Goal: Communication & Community: Share content

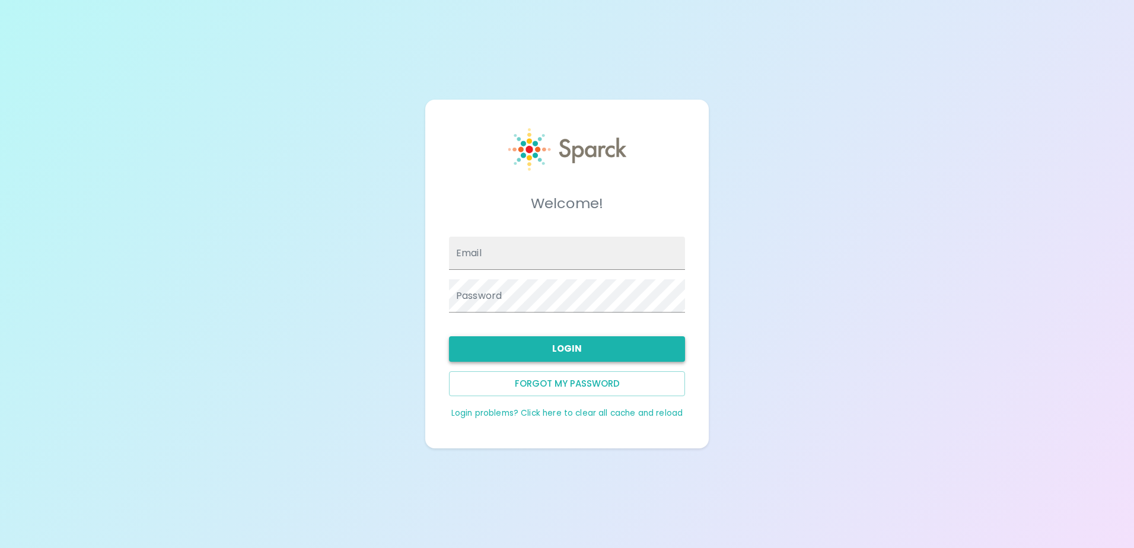
type input "[EMAIL_ADDRESS][DOMAIN_NAME]"
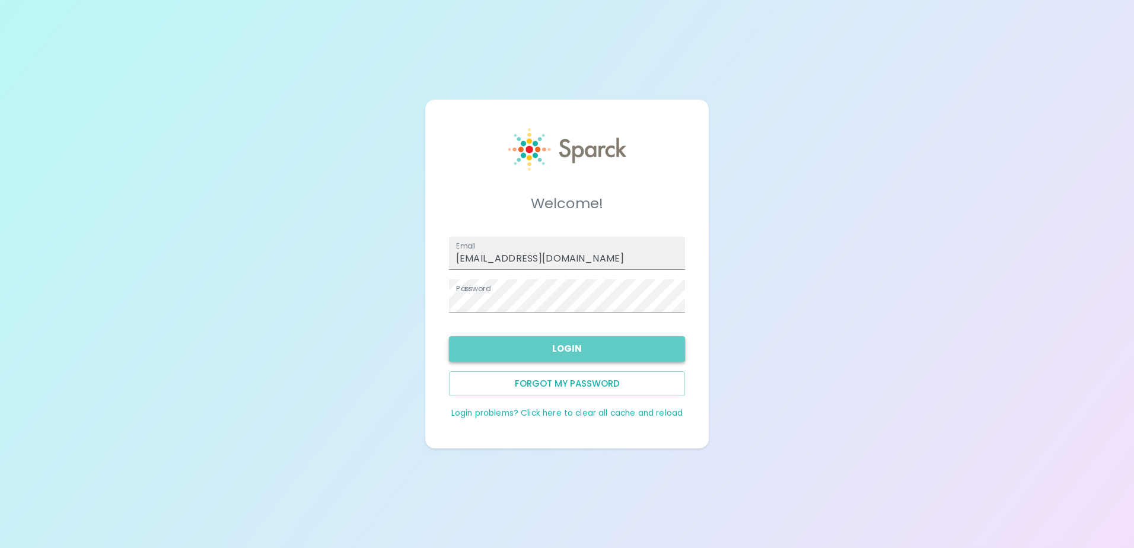
click at [544, 351] on button "Login" at bounding box center [567, 348] width 236 height 25
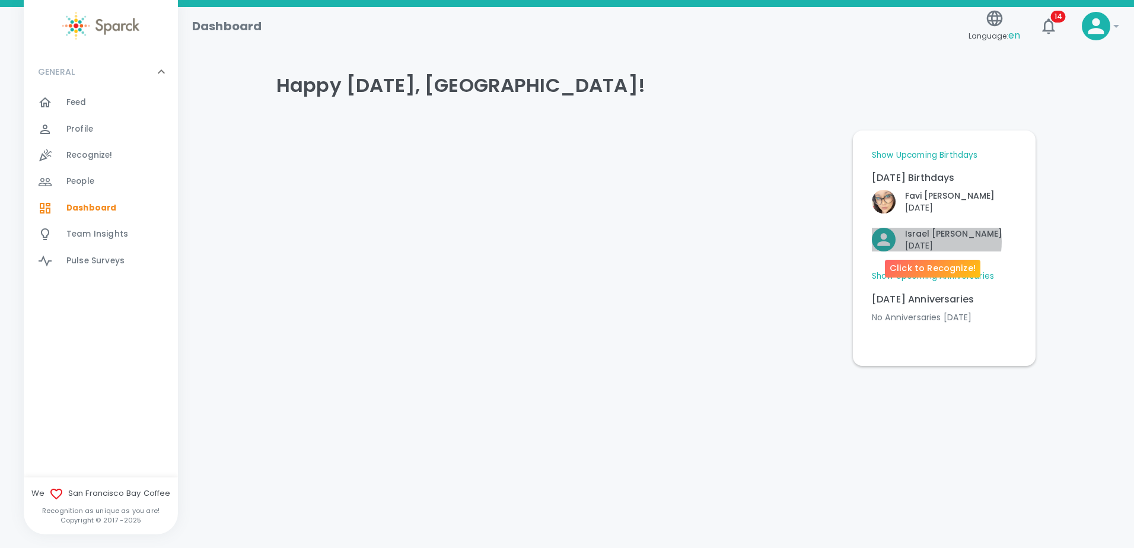
click at [915, 241] on p "[DATE]" at bounding box center [953, 246] width 97 height 12
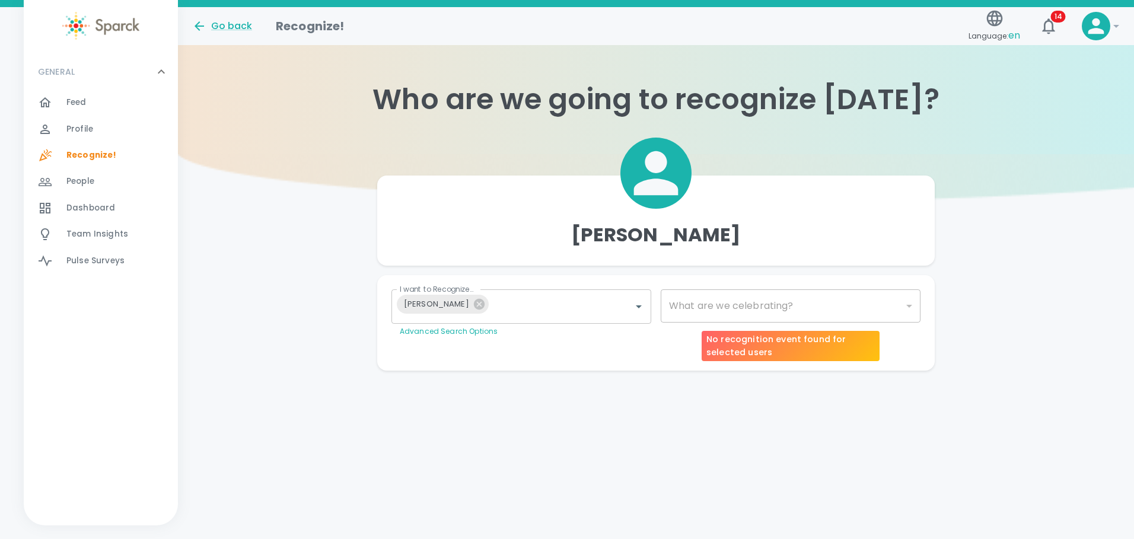
click at [789, 304] on div "​" at bounding box center [790, 305] width 260 height 33
click at [912, 304] on div "​" at bounding box center [790, 305] width 260 height 33
click at [906, 305] on div "​" at bounding box center [790, 305] width 260 height 33
type input "2072"
click at [713, 315] on body "Skip Navigation Go back Recognize! Language: en 14 ! GENERAL 0 Feed 0 Profile 0…" at bounding box center [567, 209] width 1134 height 418
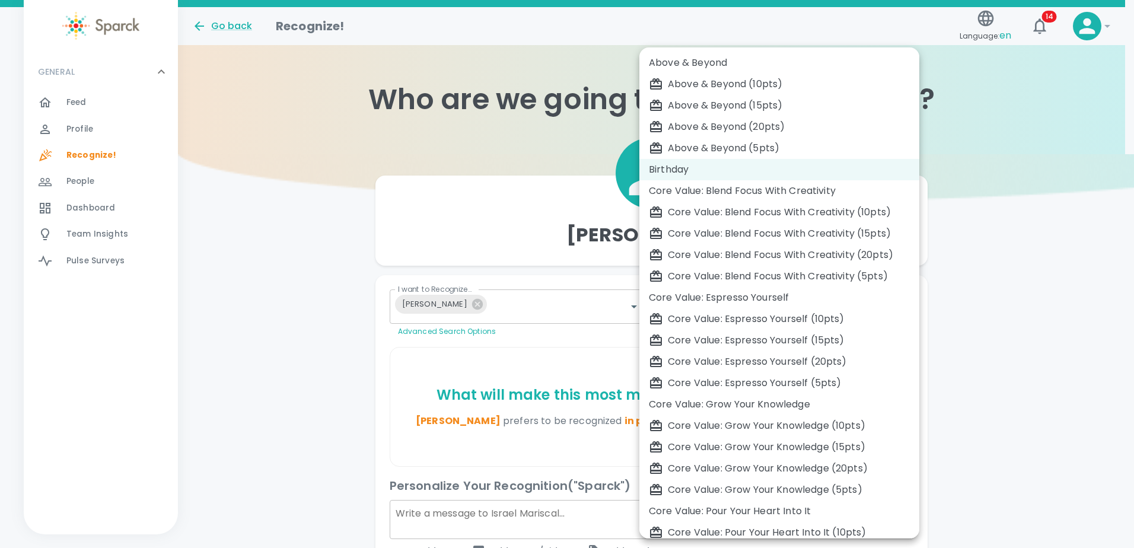
click at [668, 170] on div "Birthday" at bounding box center [779, 169] width 261 height 14
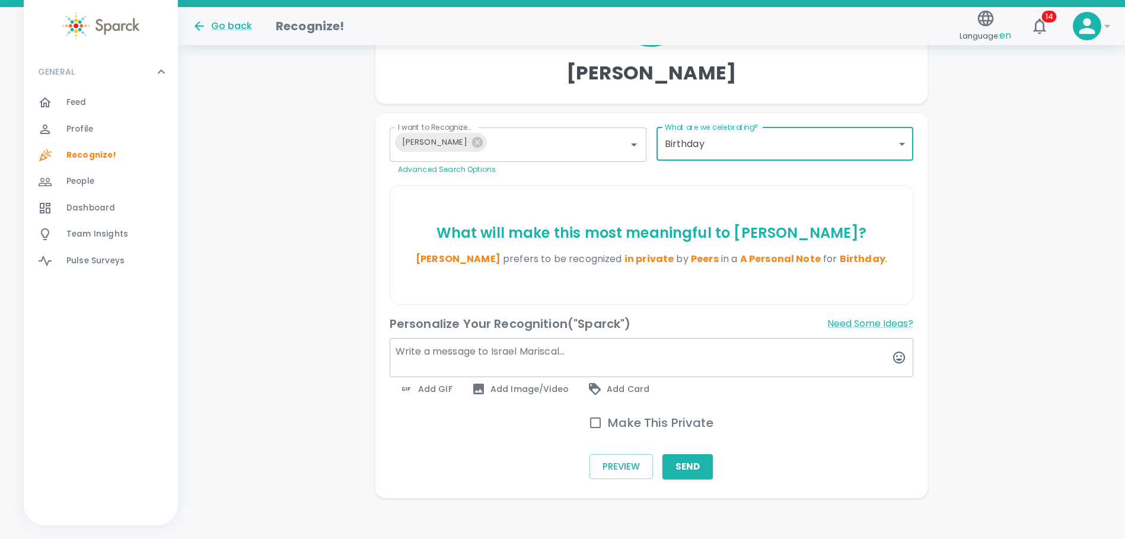
scroll to position [168, 0]
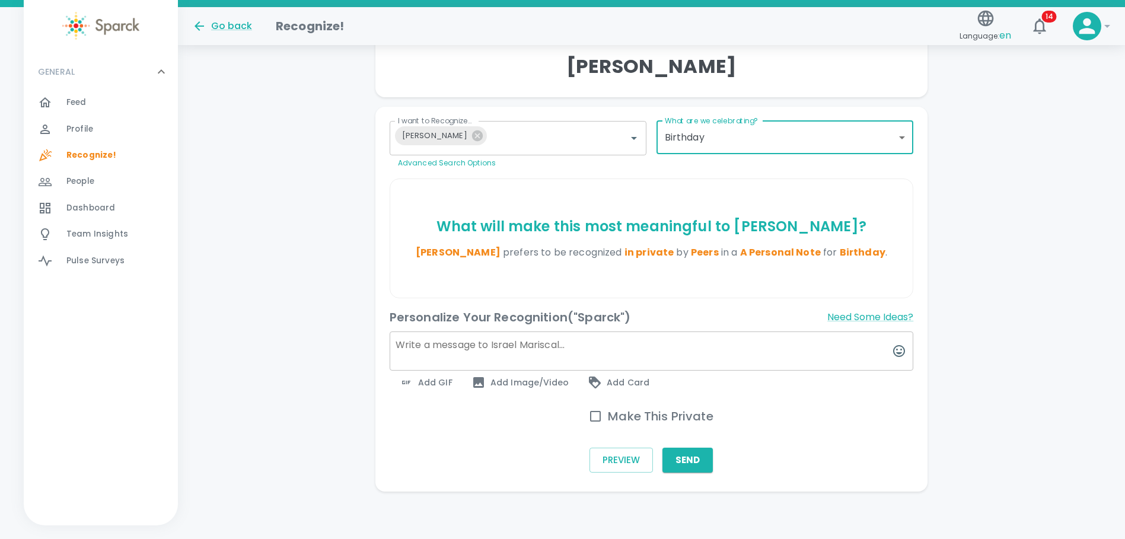
click at [449, 347] on textarea at bounding box center [652, 350] width 524 height 39
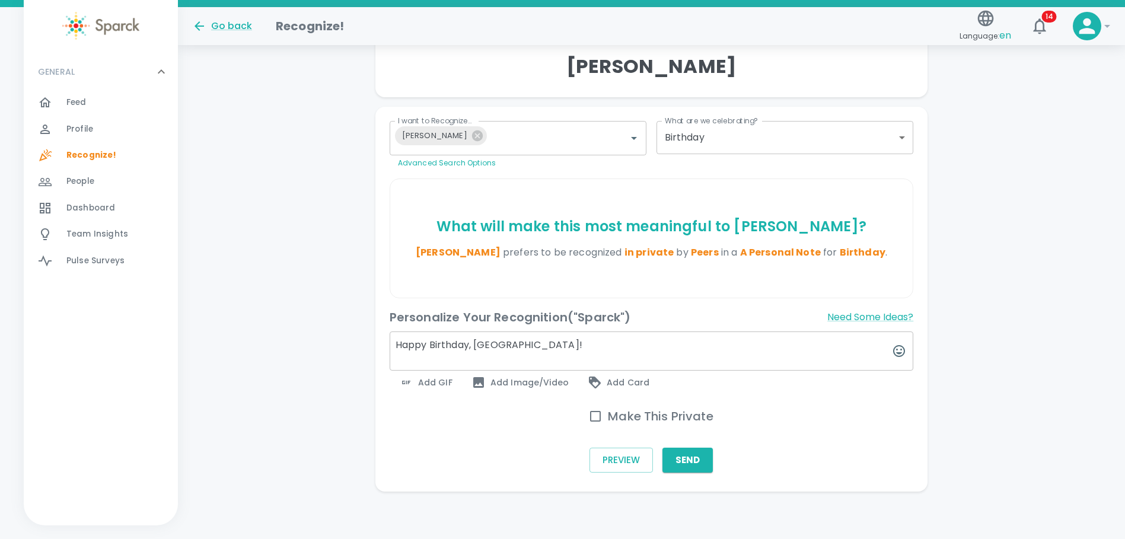
click at [517, 345] on textarea "Happy Birthday, Israel!" at bounding box center [652, 350] width 524 height 39
drag, startPoint x: 516, startPoint y: 345, endPoint x: 400, endPoint y: 342, distance: 116.8
click at [400, 342] on textarea "Happy Birthday, Israel!" at bounding box center [652, 350] width 524 height 39
paste textarea "! Wishing you a fantastic year ahead."
click at [470, 346] on textarea "Happy Birthday! Wishing you a fantastic year ahead." at bounding box center [652, 350] width 524 height 39
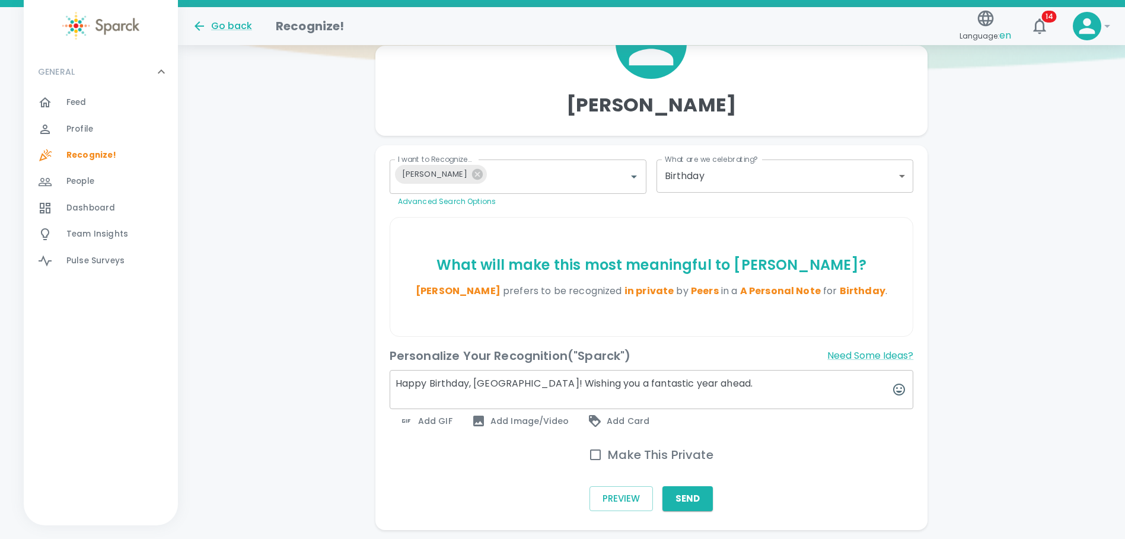
scroll to position [109, 0]
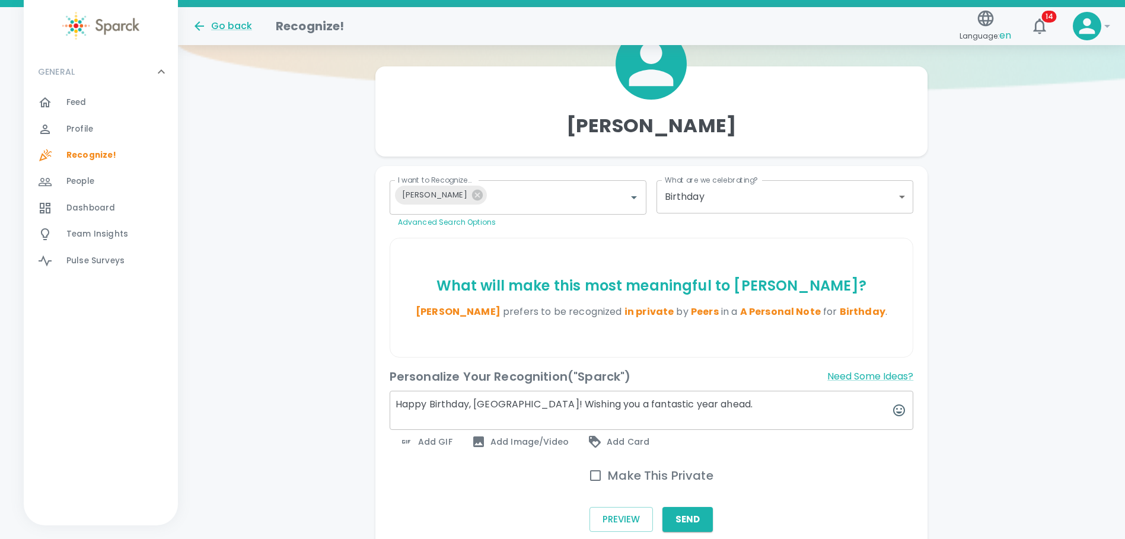
click at [708, 406] on textarea "Happy Birthday, [GEOGRAPHIC_DATA]! Wishing you a fantastic year ahead." at bounding box center [652, 410] width 524 height 39
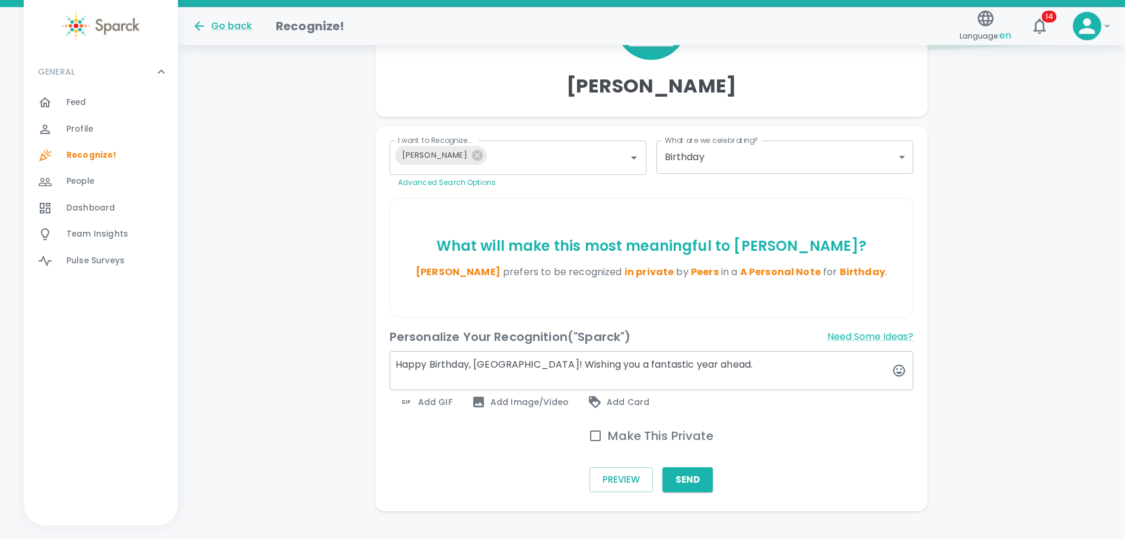
scroll to position [168, 0]
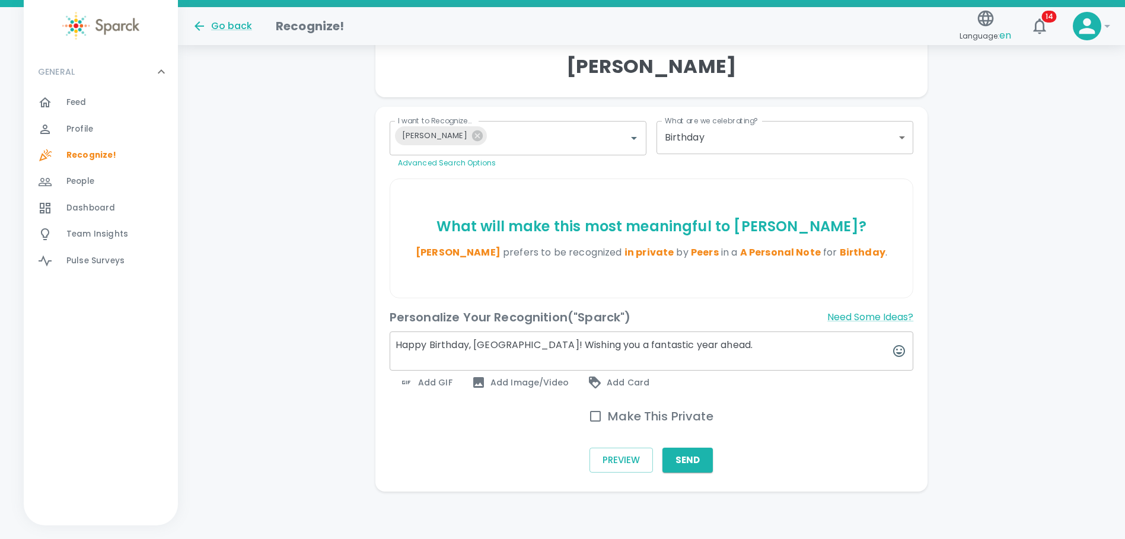
type textarea "Happy Birthday, [GEOGRAPHIC_DATA]! Wishing you a fantastic year ahead."
click at [433, 384] on span "Add GIF" at bounding box center [425, 382] width 53 height 14
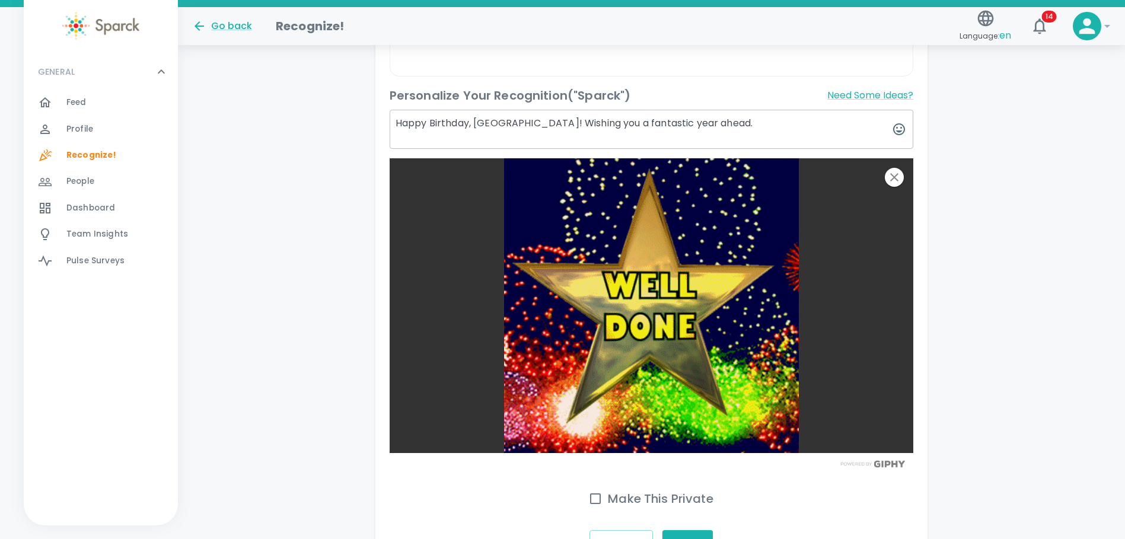
scroll to position [413, 0]
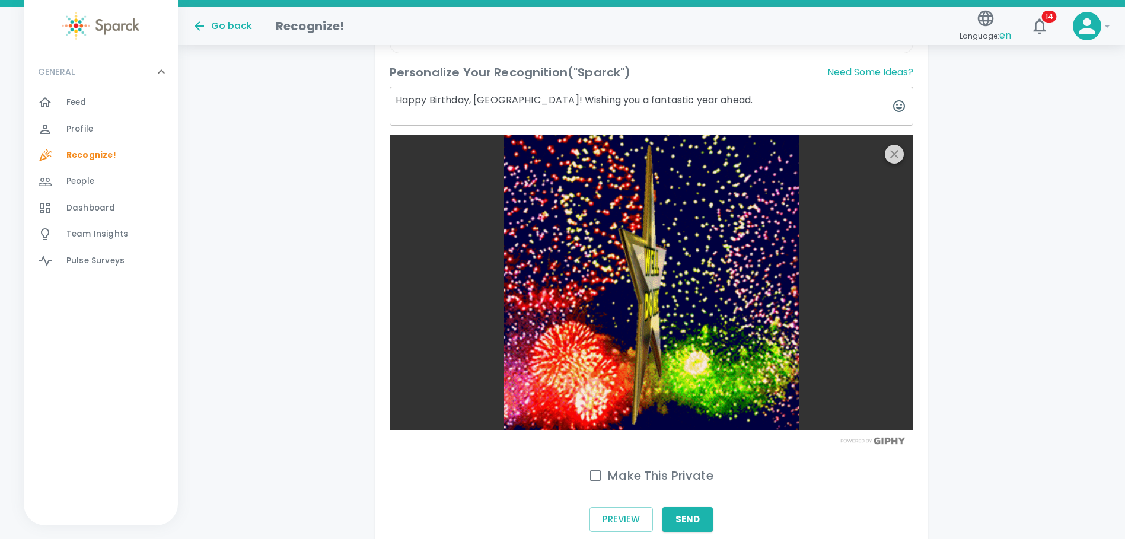
click at [894, 149] on icon "button" at bounding box center [894, 154] width 14 height 14
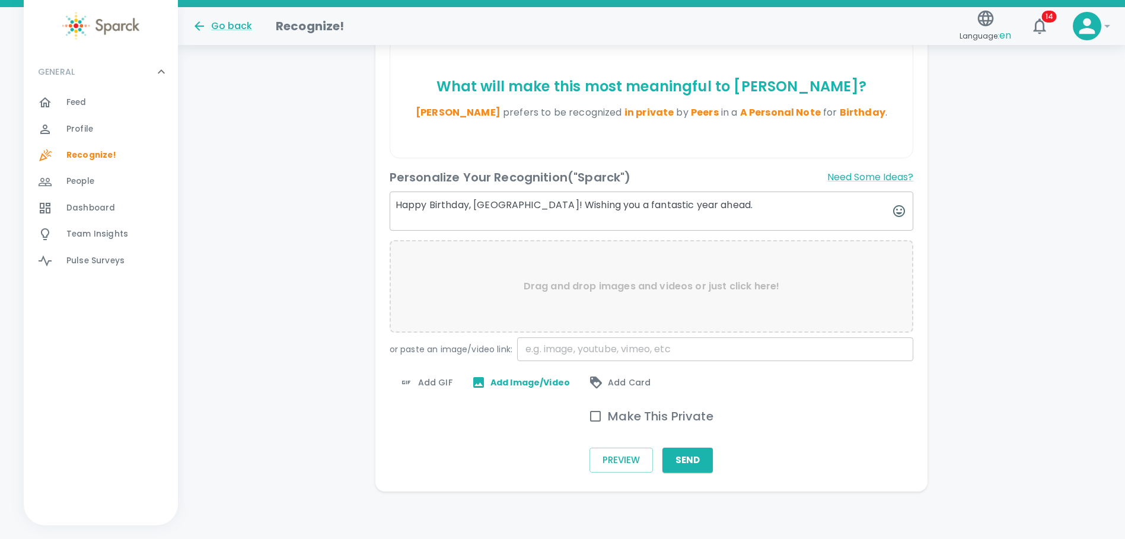
scroll to position [308, 0]
click at [426, 378] on span "Add GIF" at bounding box center [425, 382] width 53 height 14
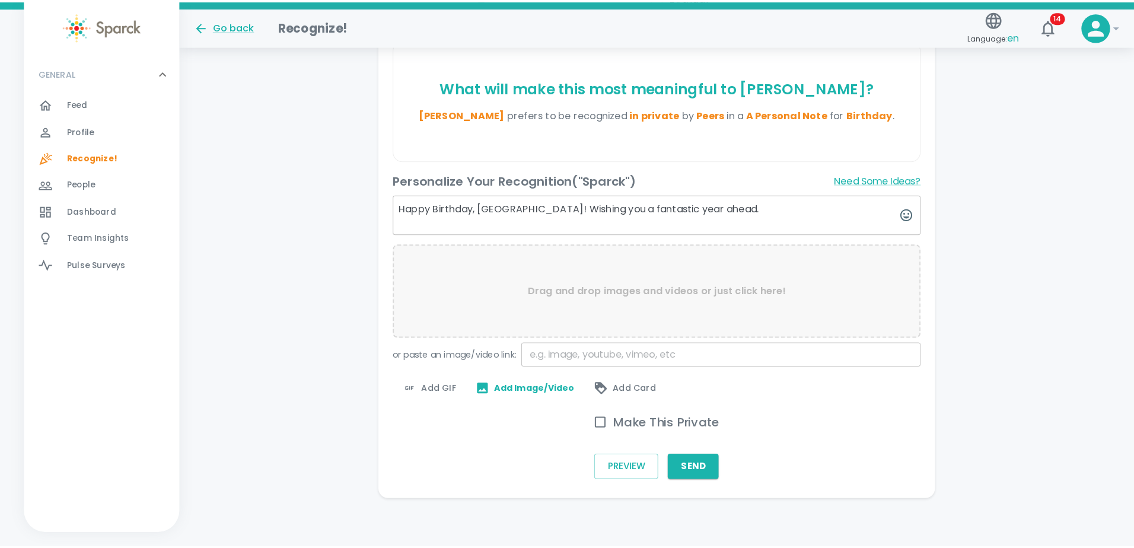
scroll to position [299, 0]
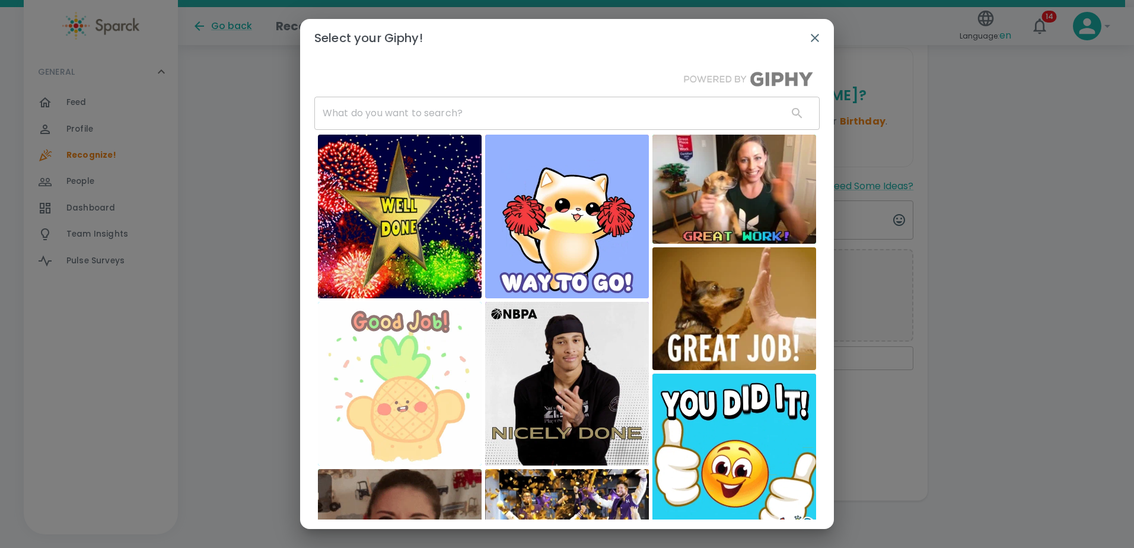
drag, startPoint x: 413, startPoint y: 103, endPoint x: 413, endPoint y: 94, distance: 8.9
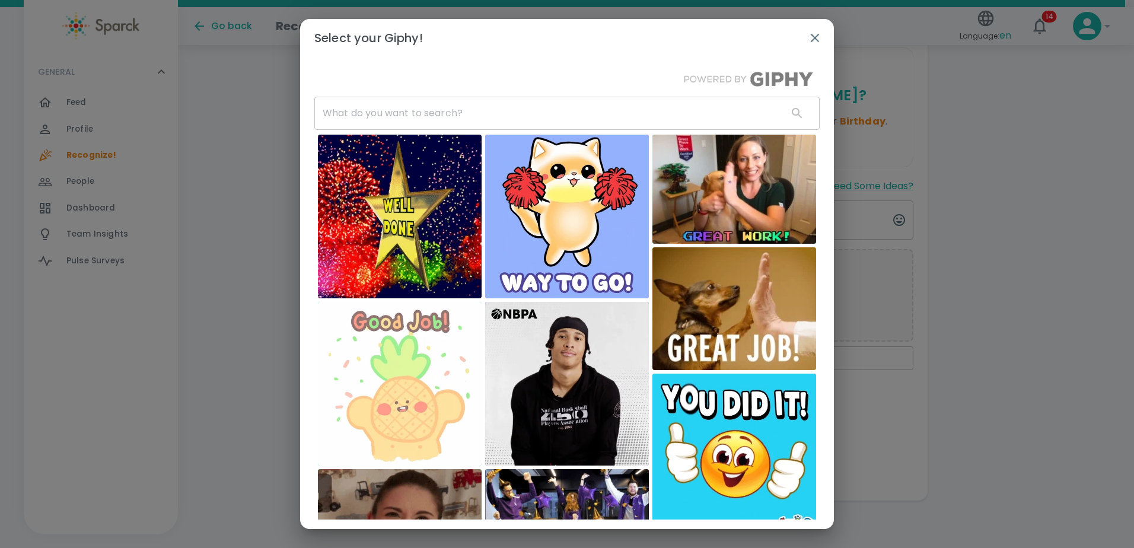
click at [413, 103] on input "text" at bounding box center [546, 113] width 464 height 33
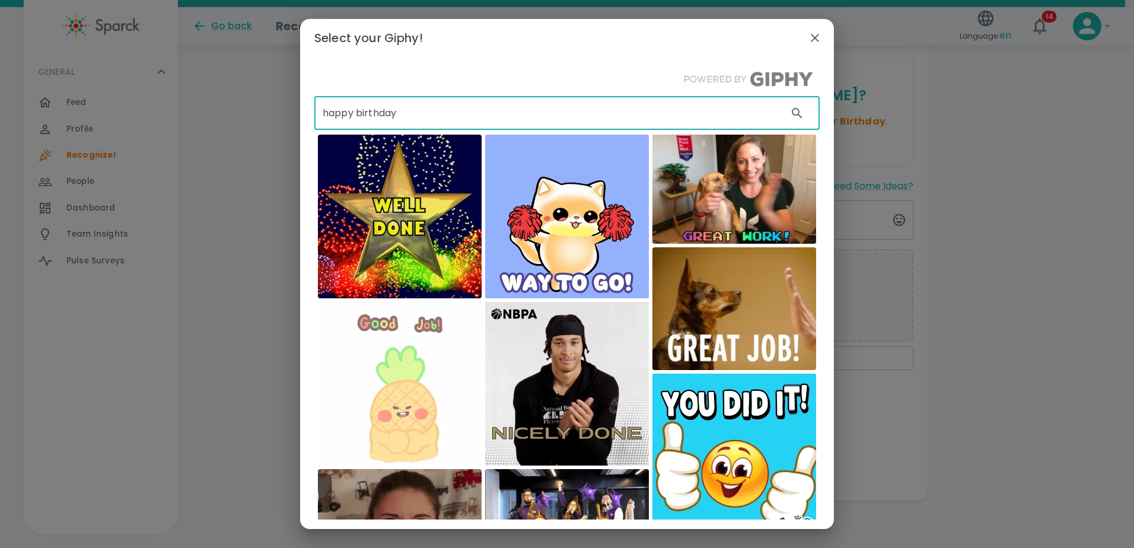
type input "happy birthday"
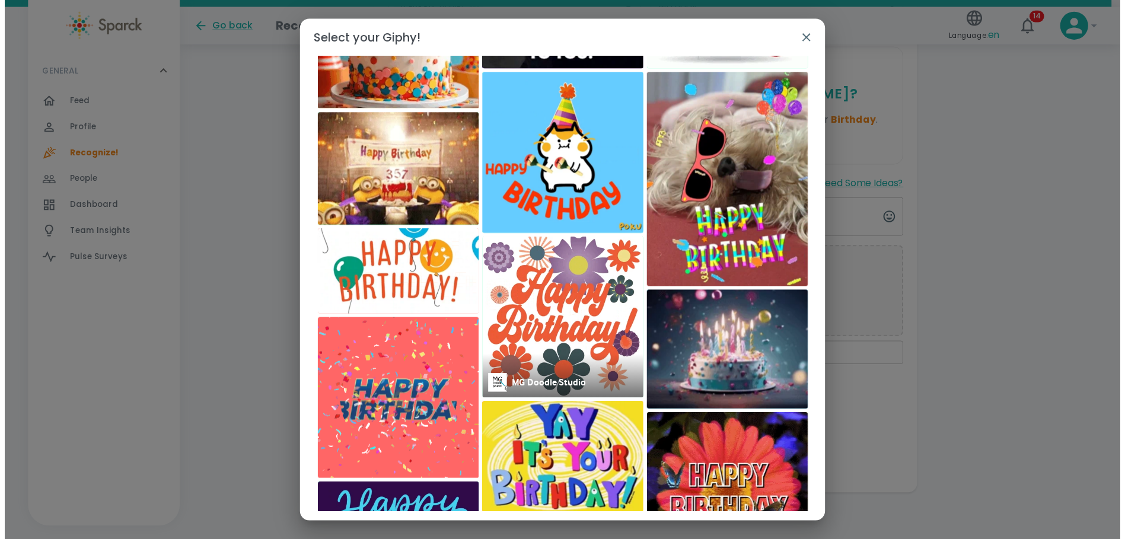
scroll to position [1, 0]
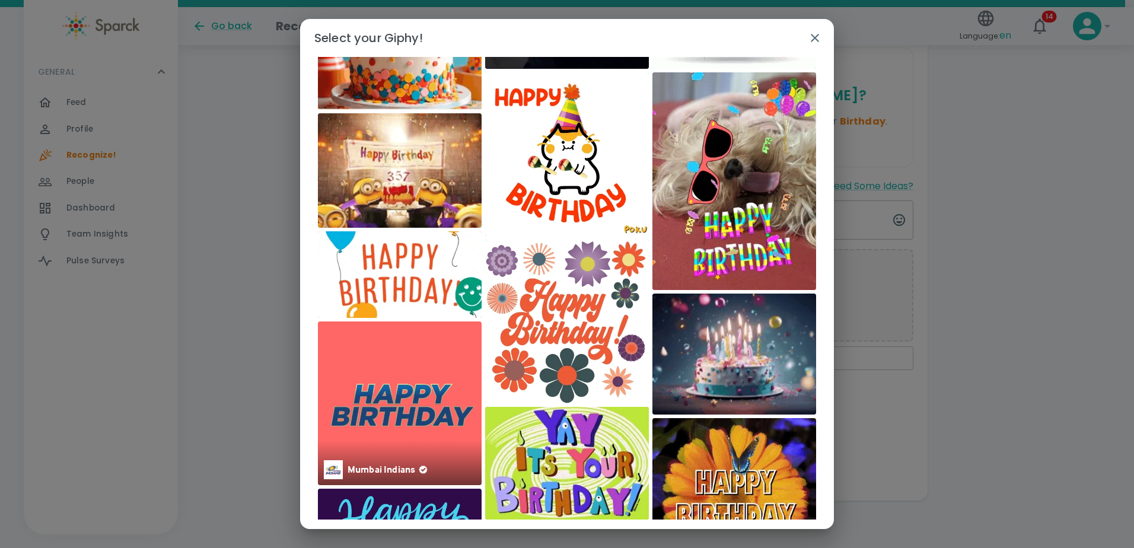
click at [359, 392] on img at bounding box center [400, 403] width 164 height 164
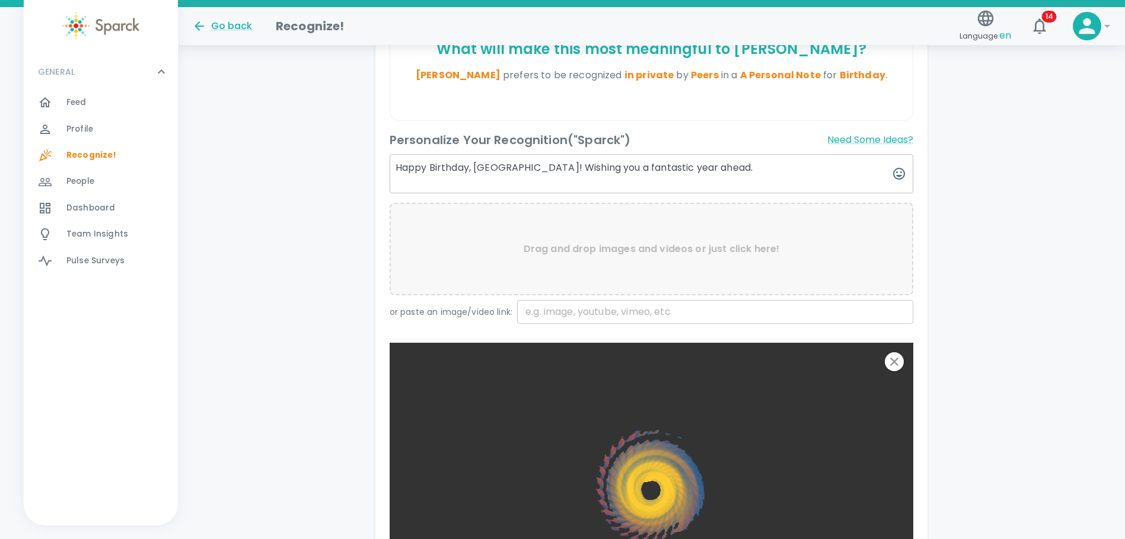
scroll to position [612, 0]
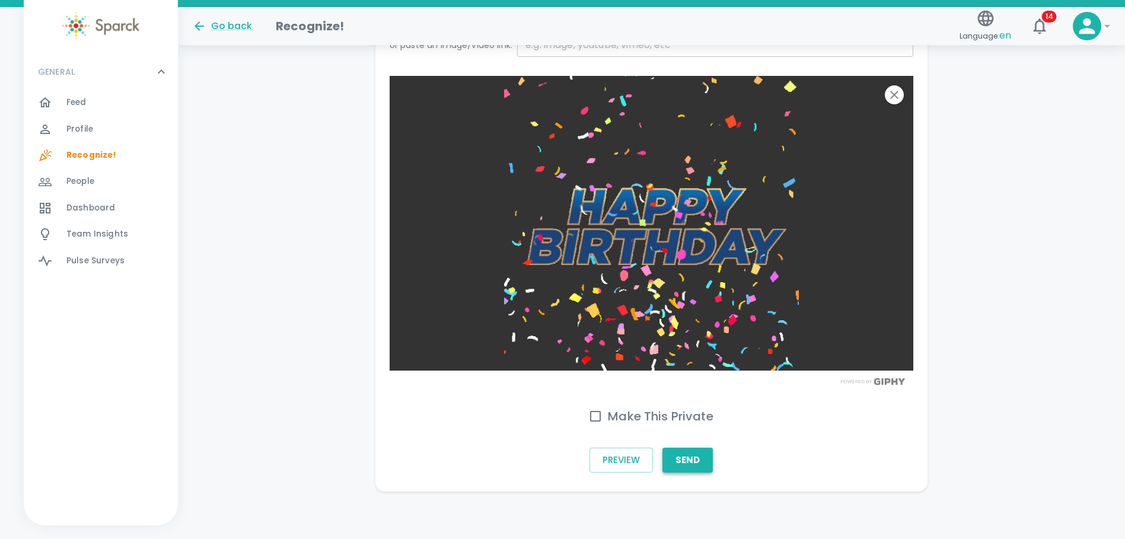
click at [690, 453] on button "Send" at bounding box center [687, 460] width 50 height 25
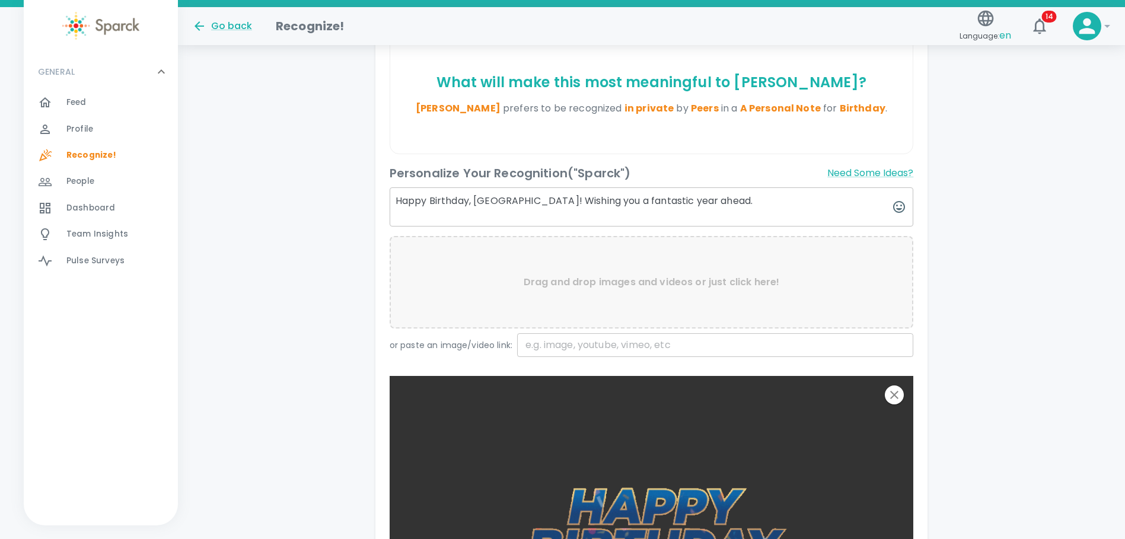
scroll to position [254, 0]
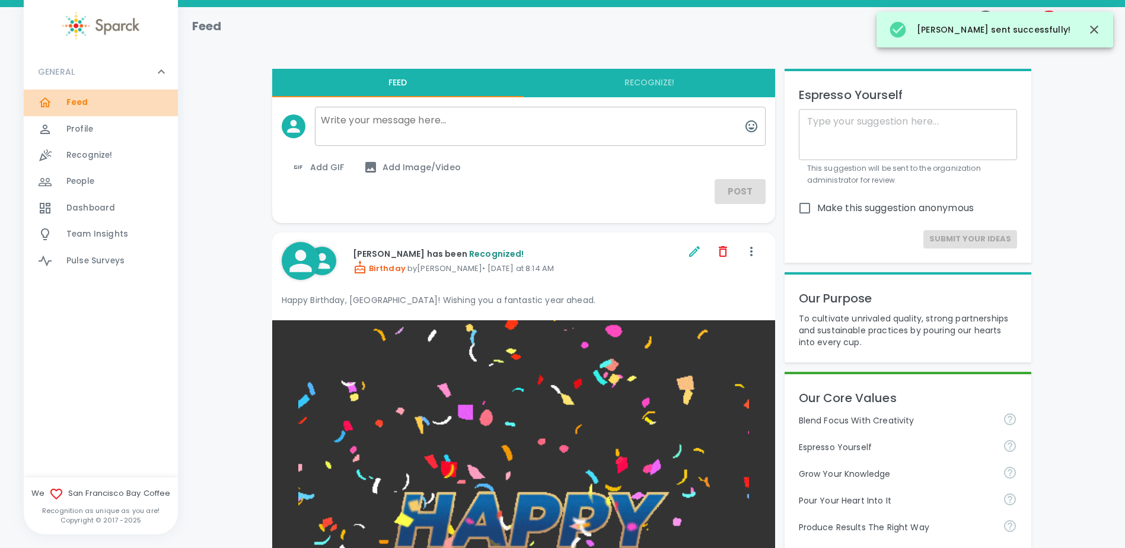
click at [95, 100] on div "Feed 0" at bounding box center [121, 102] width 111 height 17
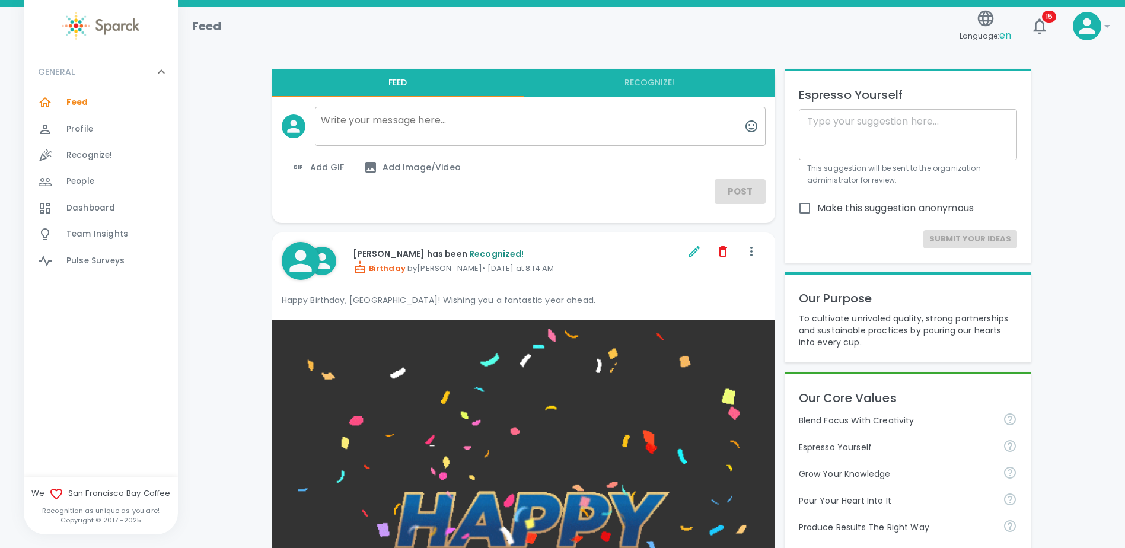
click at [88, 130] on span "Profile" at bounding box center [79, 129] width 27 height 12
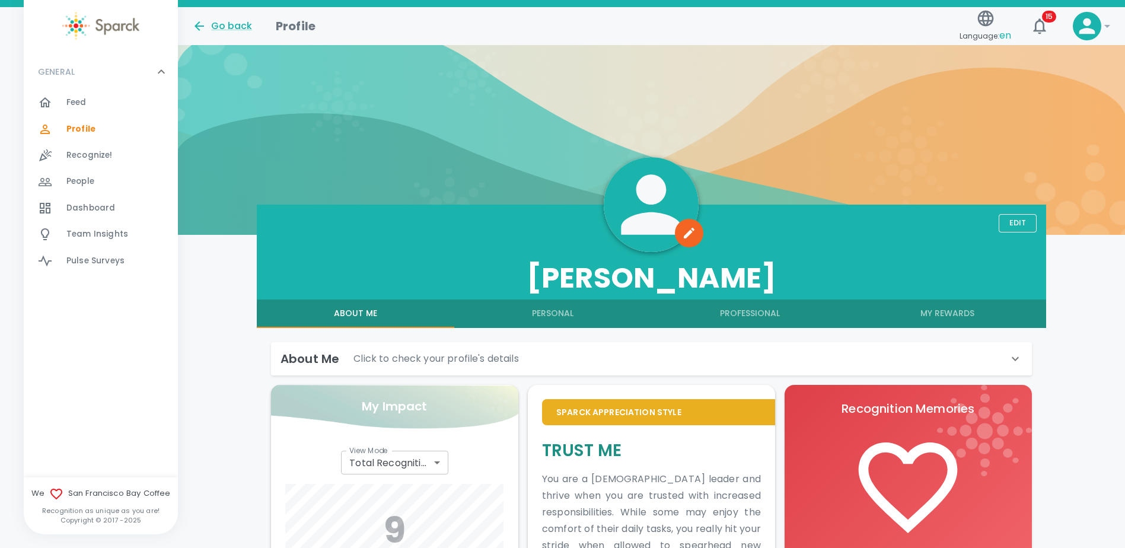
click at [67, 98] on span "Feed" at bounding box center [76, 103] width 20 height 12
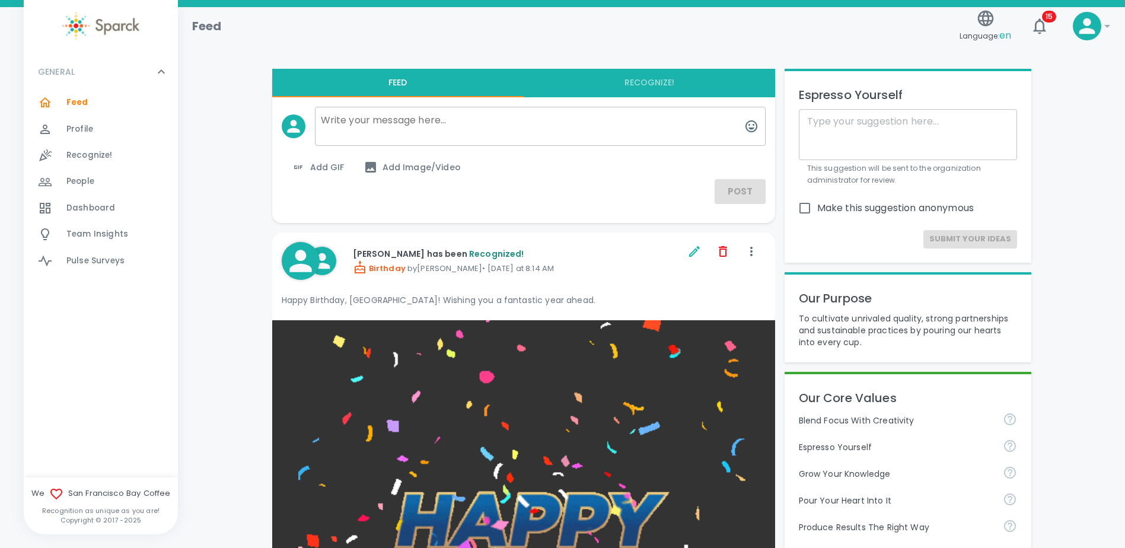
click at [85, 339] on div "GENERAL 0 Feed 0 Profile 0 Recognize! 0 People 0 Dashboard 0 Team Insights 0 Pu…" at bounding box center [101, 265] width 154 height 423
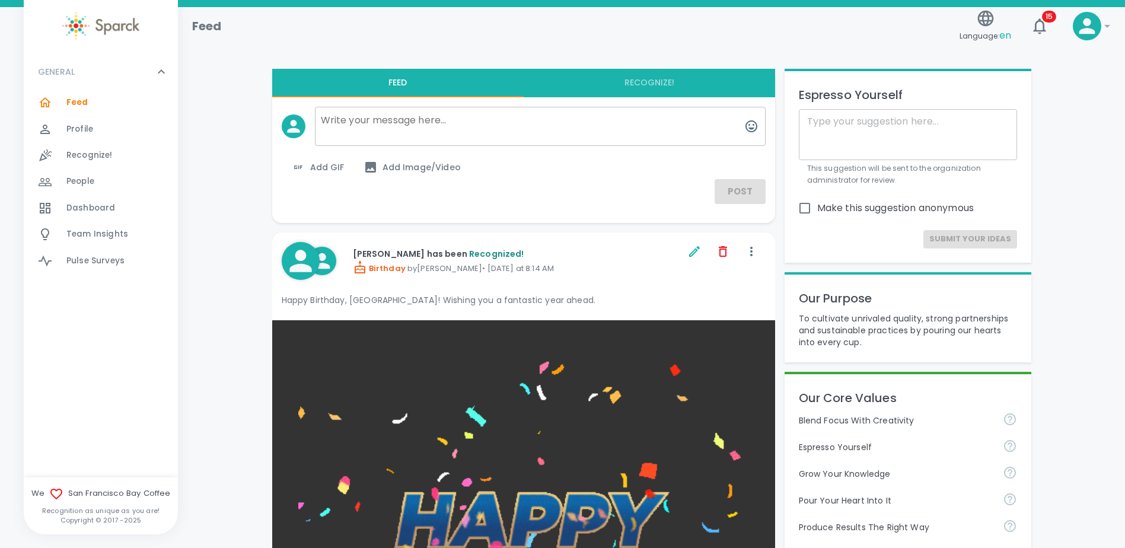
click at [79, 94] on div "Feed 0" at bounding box center [101, 103] width 154 height 26
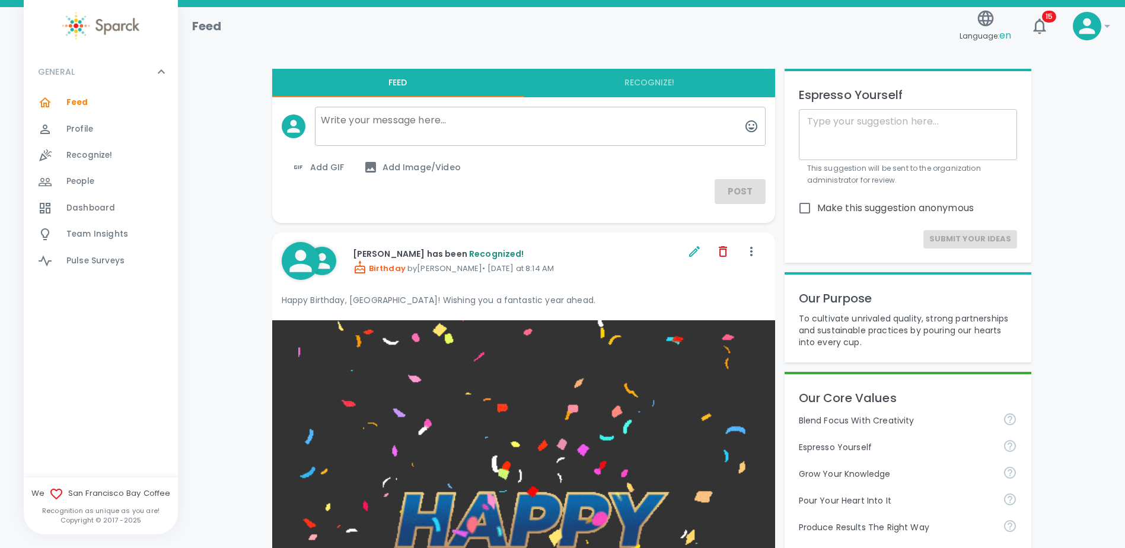
click at [60, 72] on p "GENERAL" at bounding box center [56, 72] width 37 height 12
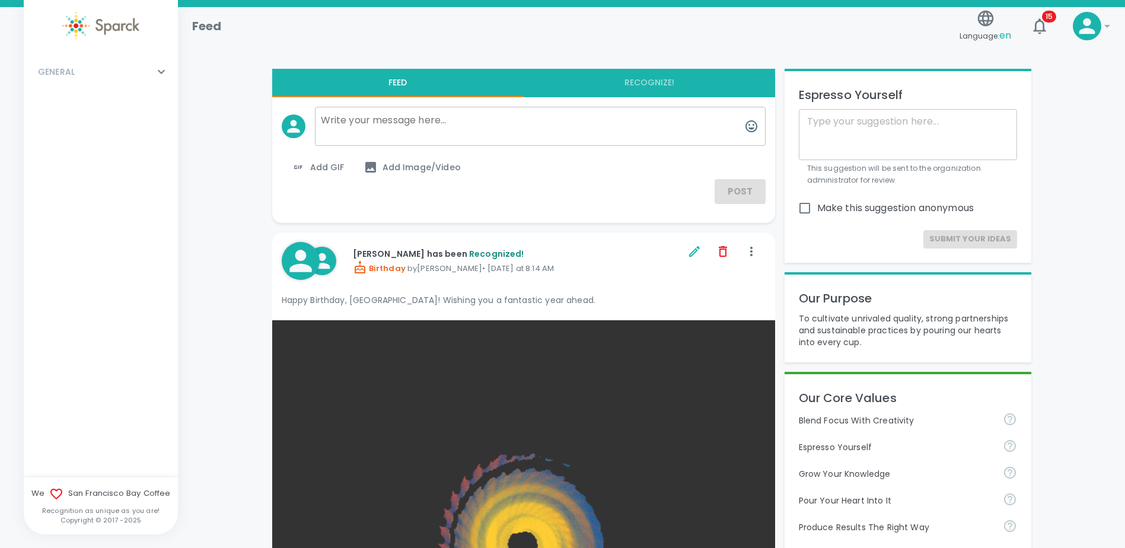
click at [60, 72] on p "GENERAL" at bounding box center [56, 72] width 37 height 12
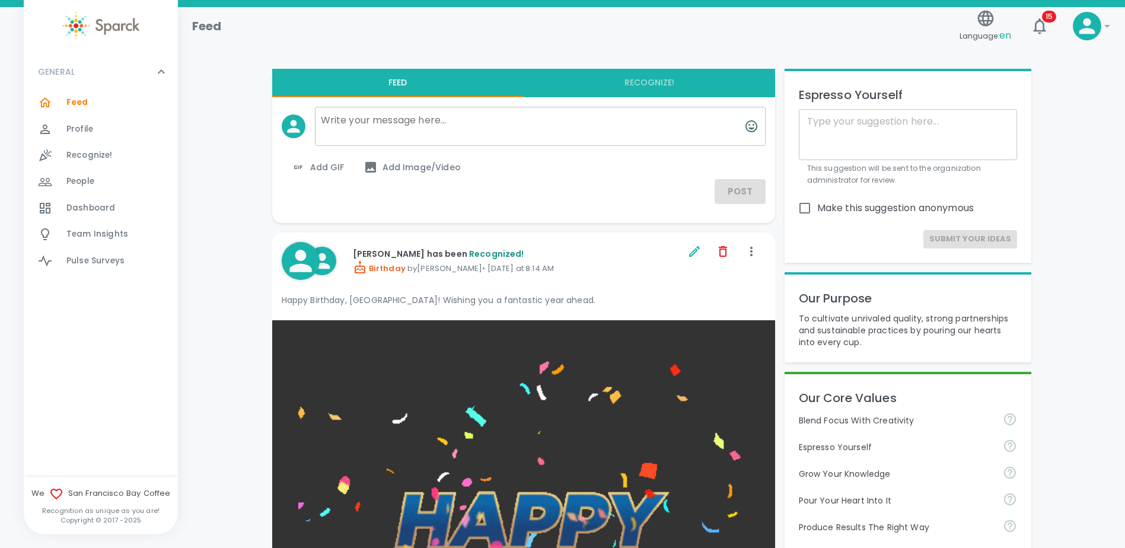
click at [70, 72] on p "GENERAL" at bounding box center [56, 72] width 37 height 12
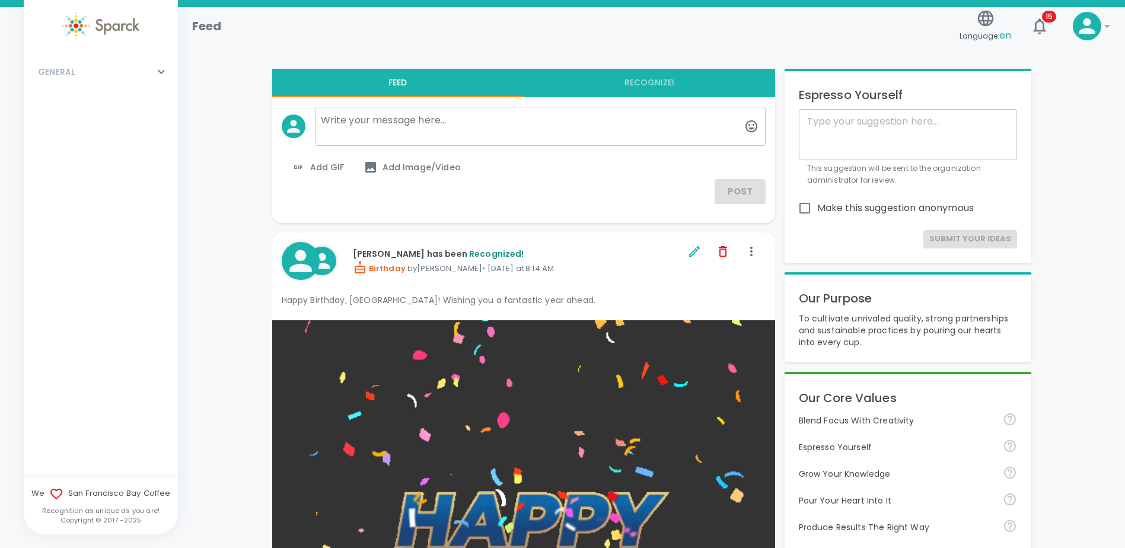
click at [71, 72] on p "GENERAL" at bounding box center [56, 72] width 37 height 12
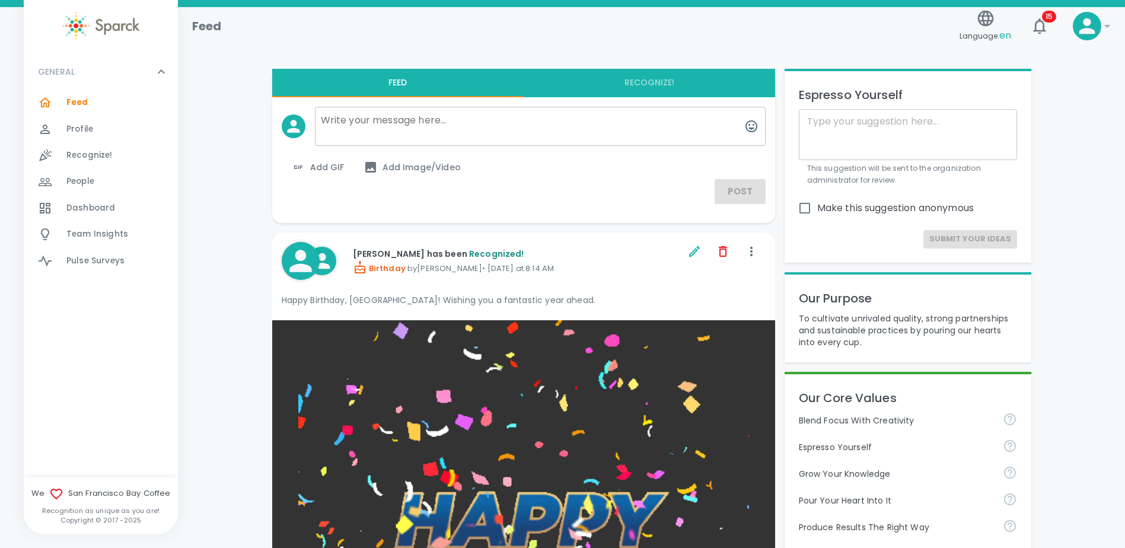
click at [74, 103] on span "Feed" at bounding box center [77, 103] width 22 height 12
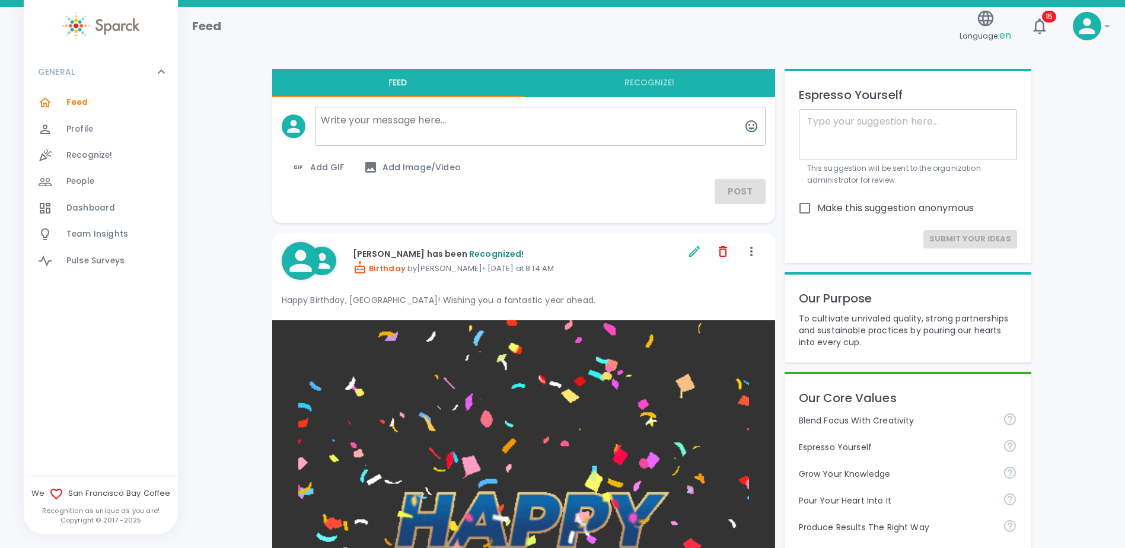
click at [91, 134] on span "Profile" at bounding box center [79, 129] width 27 height 12
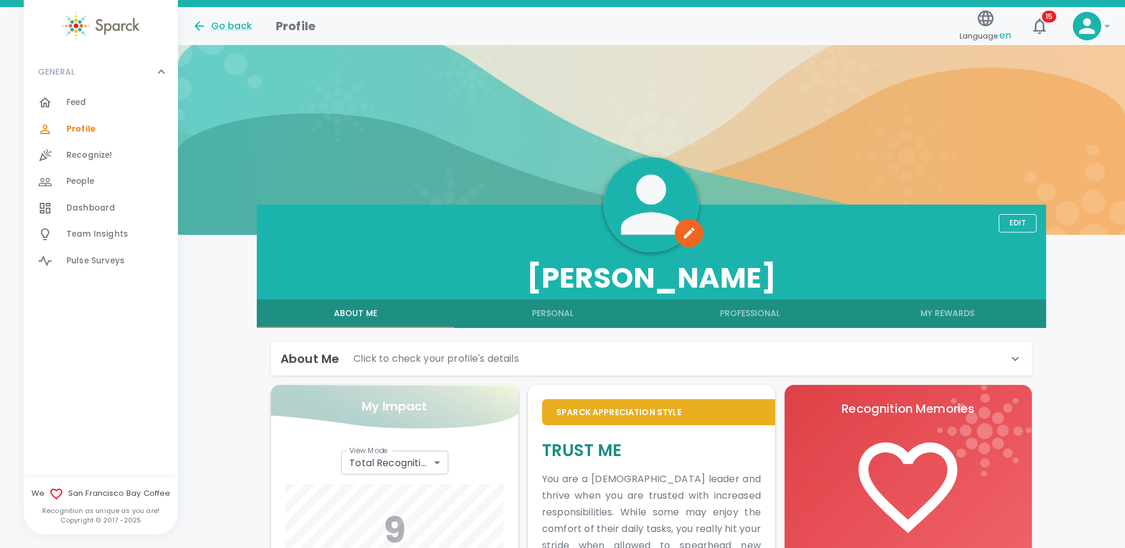
click at [90, 159] on span "Recognize!" at bounding box center [89, 155] width 46 height 12
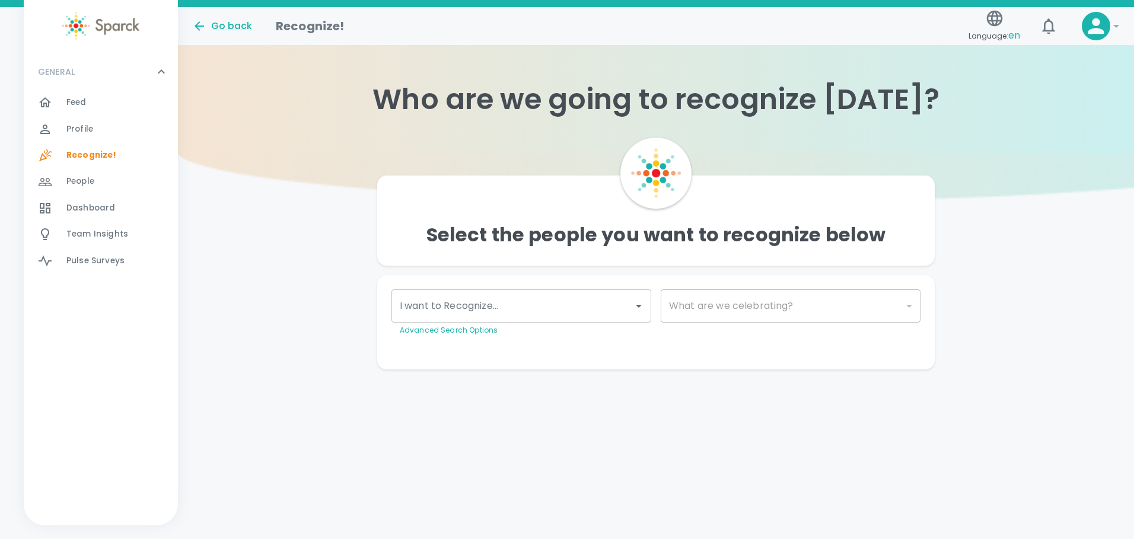
click at [87, 183] on span "People" at bounding box center [80, 181] width 28 height 12
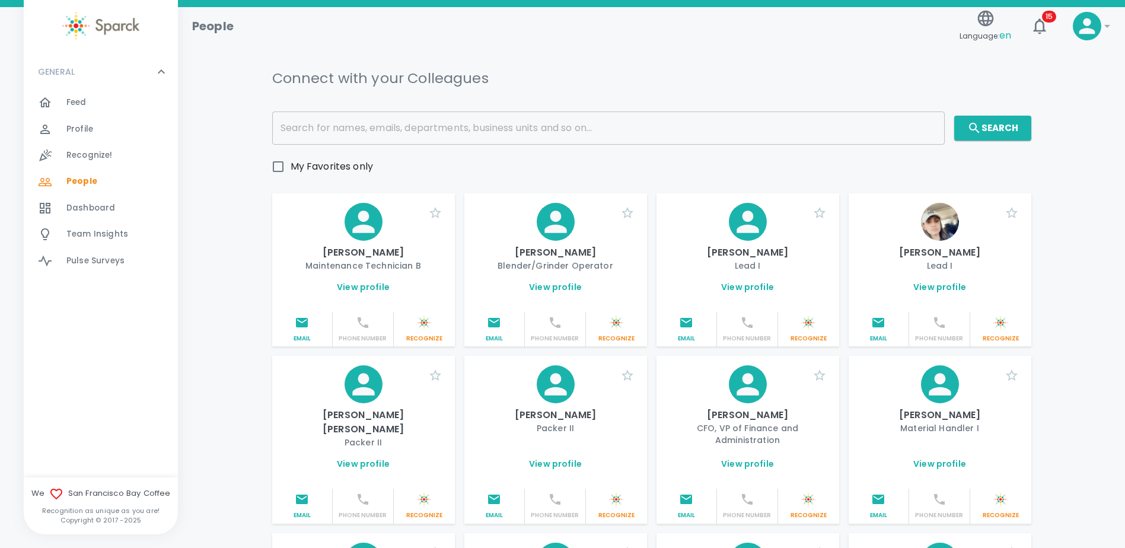
click at [696, 125] on input "text" at bounding box center [608, 127] width 672 height 33
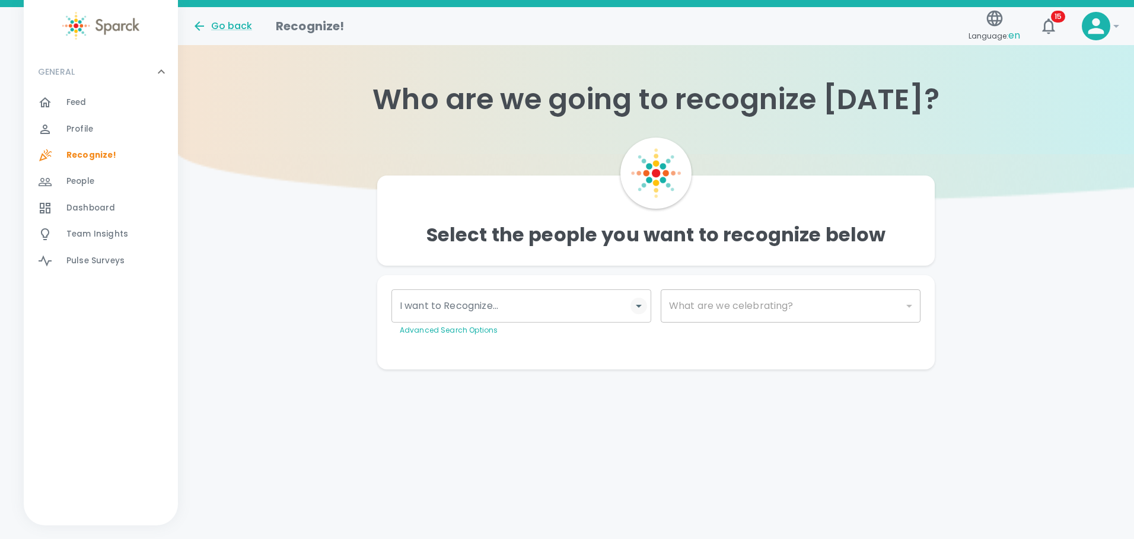
click at [643, 304] on icon "Open" at bounding box center [638, 306] width 14 height 14
click at [492, 309] on input "I want to Recognize..." at bounding box center [512, 306] width 231 height 23
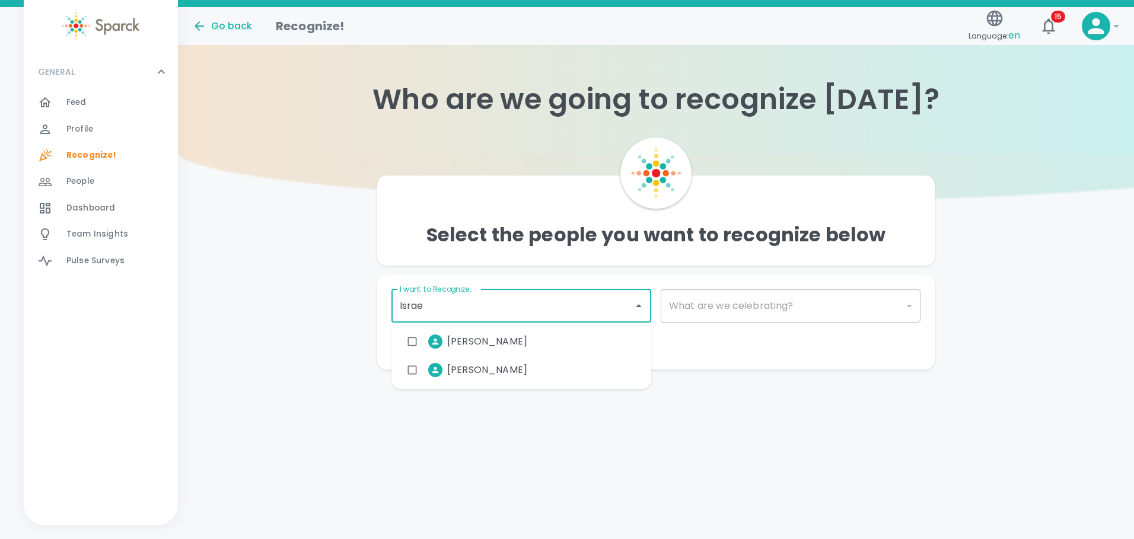
type input "Israe"
drag, startPoint x: 323, startPoint y: 315, endPoint x: 244, endPoint y: 280, distance: 86.5
click at [323, 315] on div "Select the people you want to recognize below I want to Recognize... I want to …" at bounding box center [656, 261] width 956 height 215
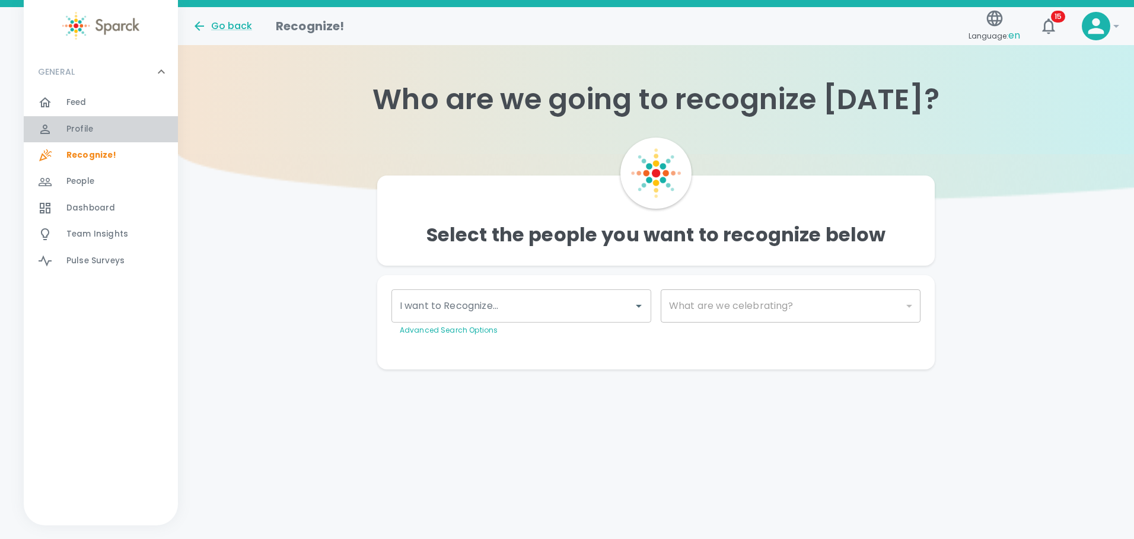
click at [97, 128] on div "Profile 0" at bounding box center [121, 129] width 111 height 17
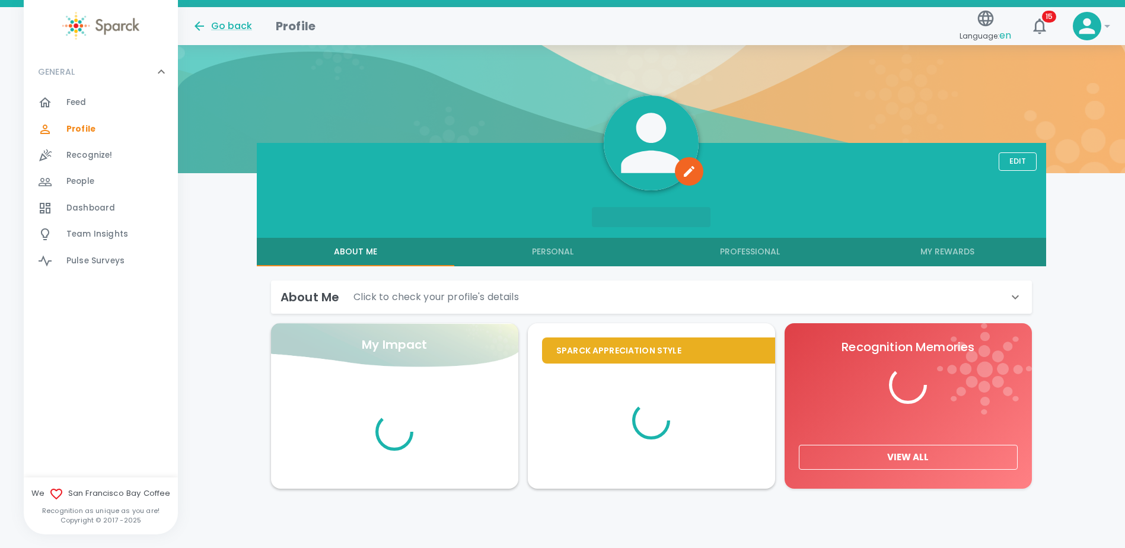
scroll to position [64, 0]
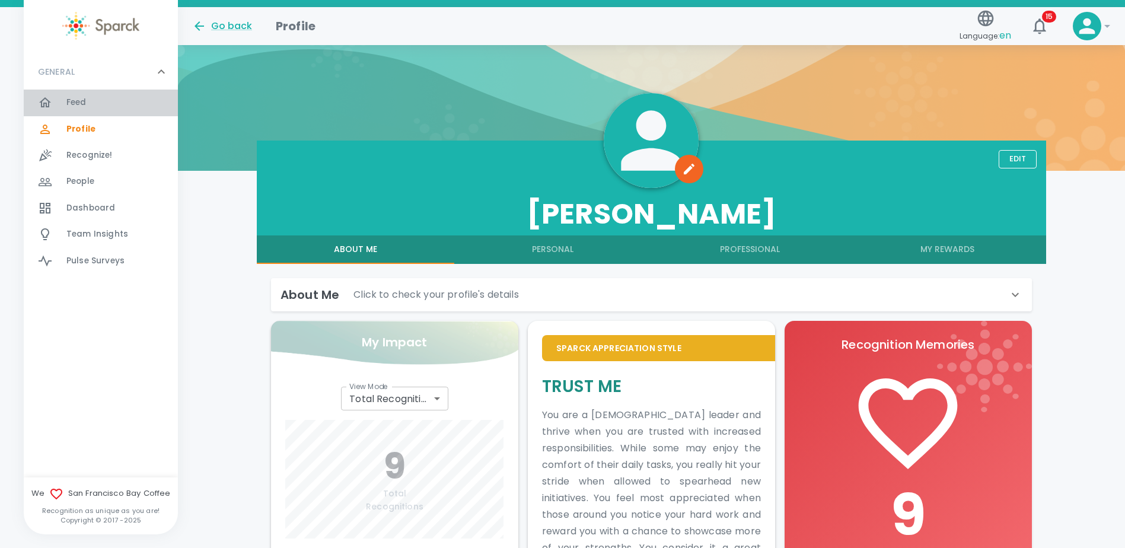
click at [80, 104] on span "Feed" at bounding box center [76, 103] width 20 height 12
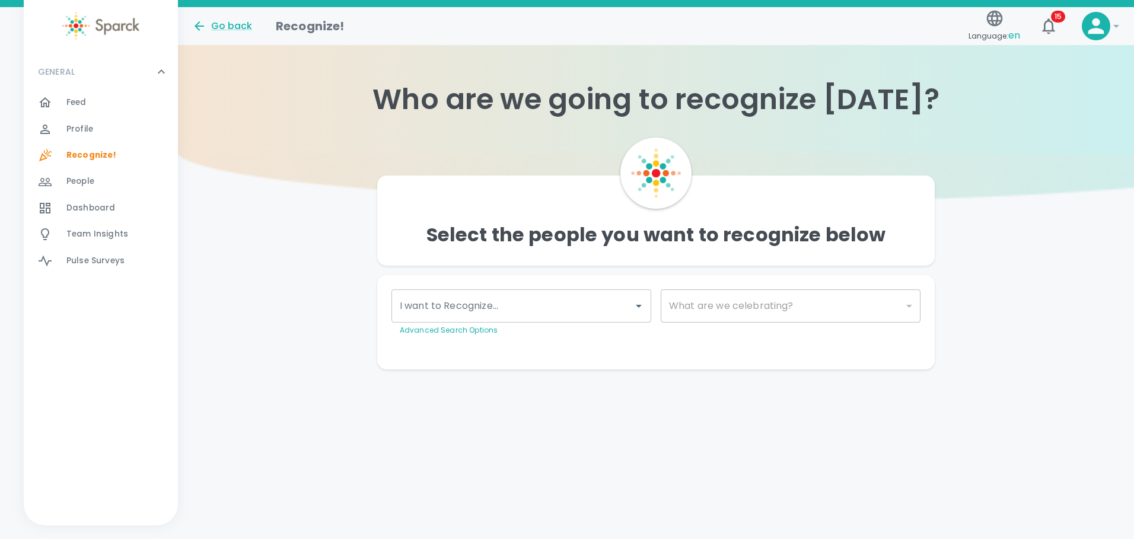
click at [90, 208] on span "Dashboard" at bounding box center [90, 208] width 49 height 12
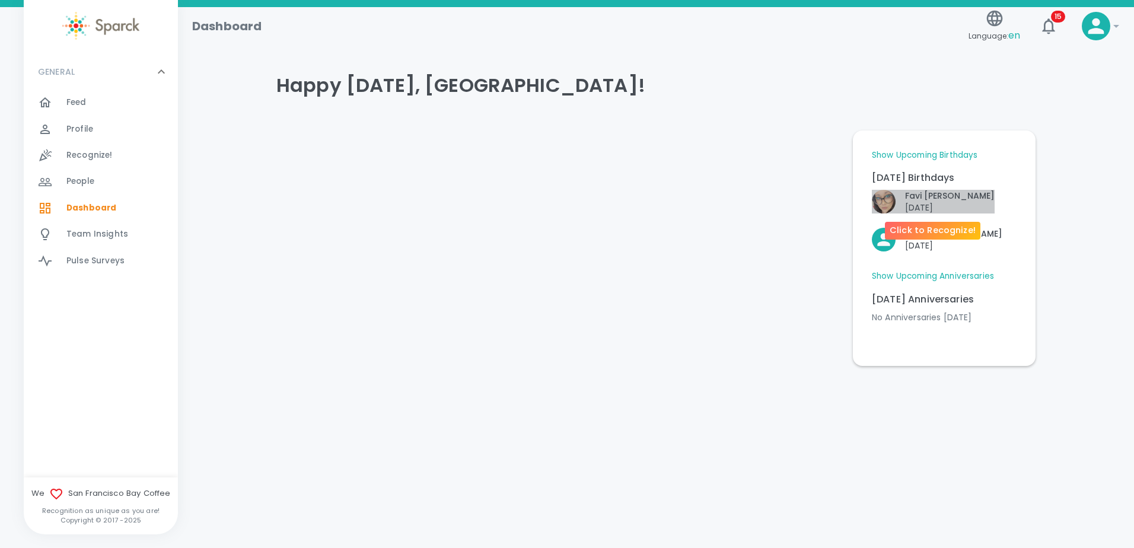
click at [934, 199] on p "Favi Ruiz" at bounding box center [950, 196] width 90 height 12
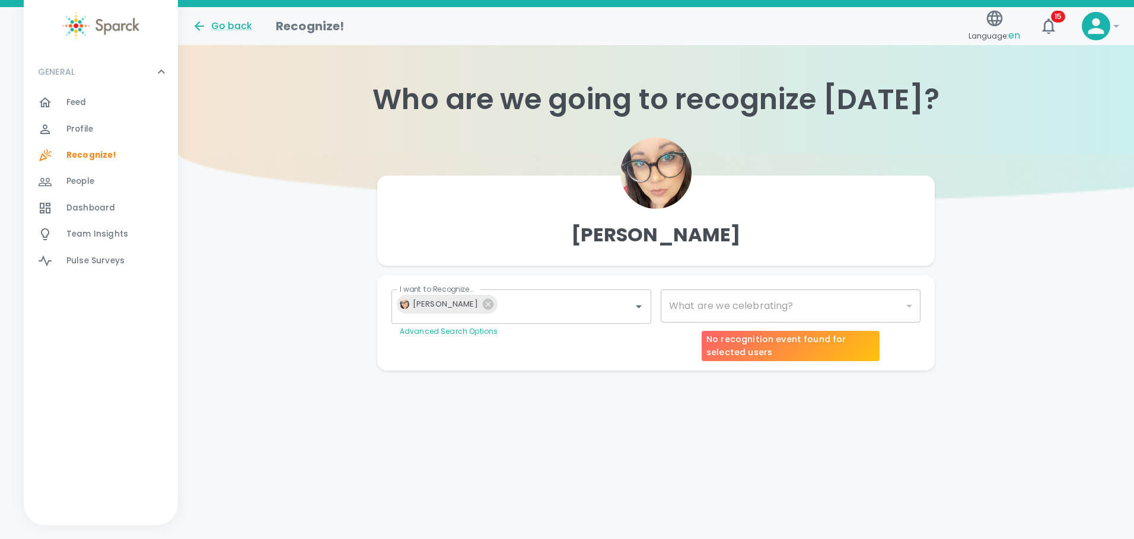
click at [740, 298] on div "​" at bounding box center [790, 305] width 260 height 33
click at [739, 303] on div "​" at bounding box center [790, 305] width 260 height 33
click at [905, 306] on body "Skip Navigation Go back Recognize! Language: en 15 ! GENERAL 0 Feed 0 Profile 0…" at bounding box center [567, 209] width 1134 height 418
type input "2072"
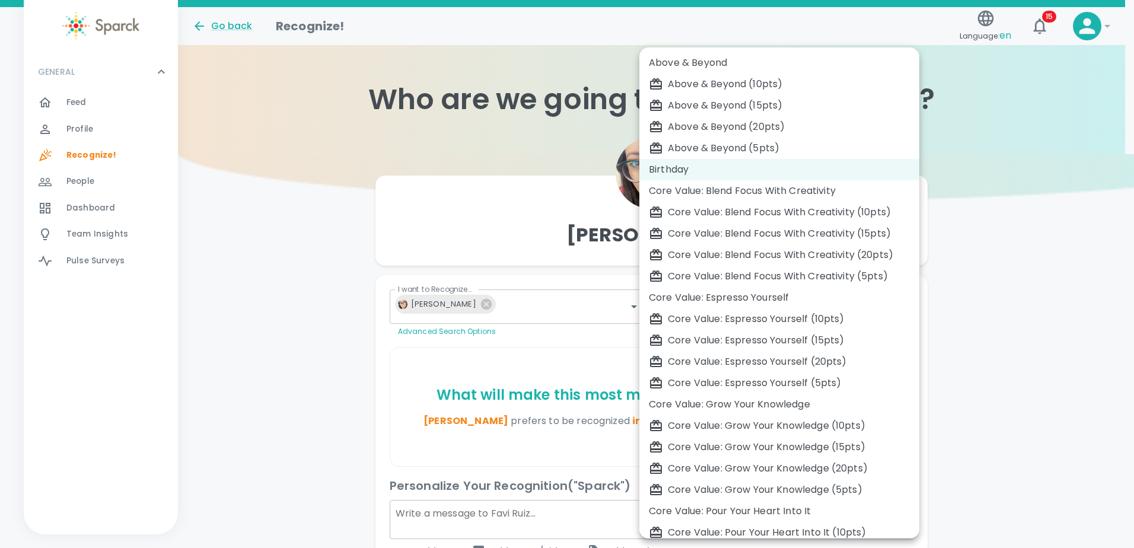
click at [715, 168] on div "Birthday" at bounding box center [779, 169] width 261 height 14
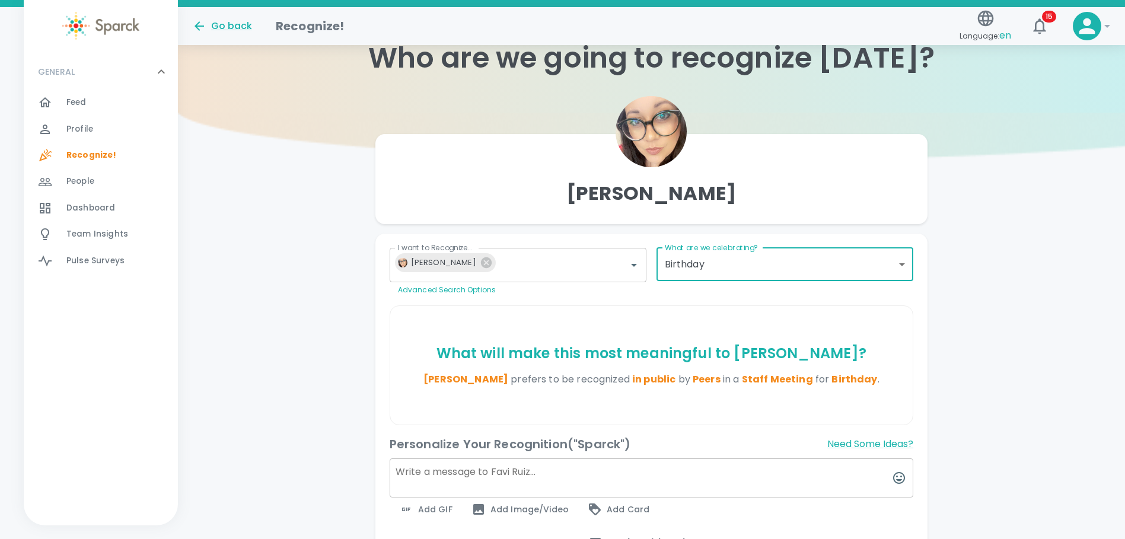
scroll to position [168, 0]
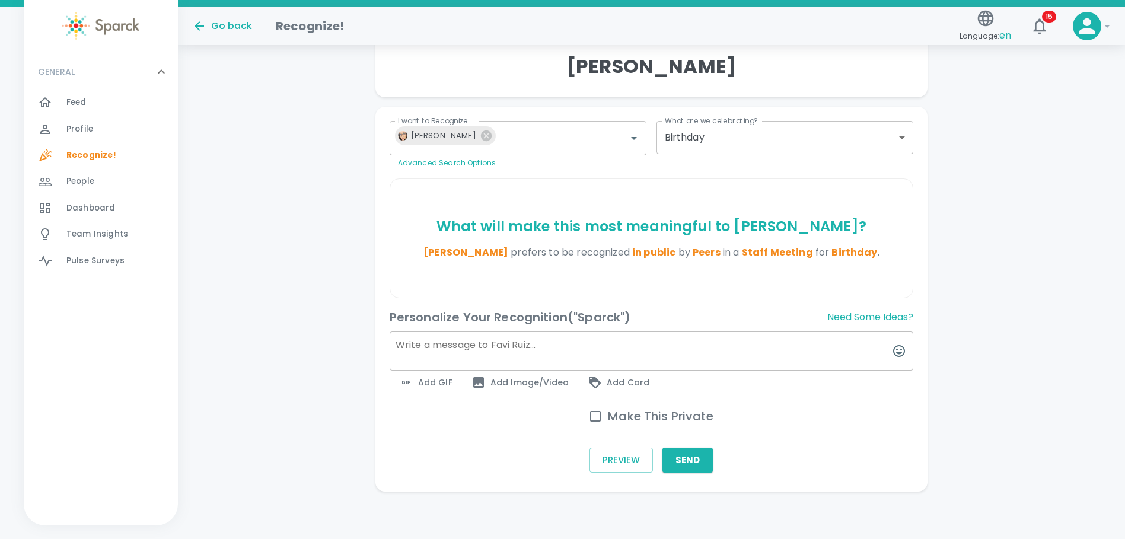
click at [442, 347] on textarea at bounding box center [652, 350] width 524 height 39
click at [428, 387] on span "Add GIF" at bounding box center [425, 382] width 53 height 14
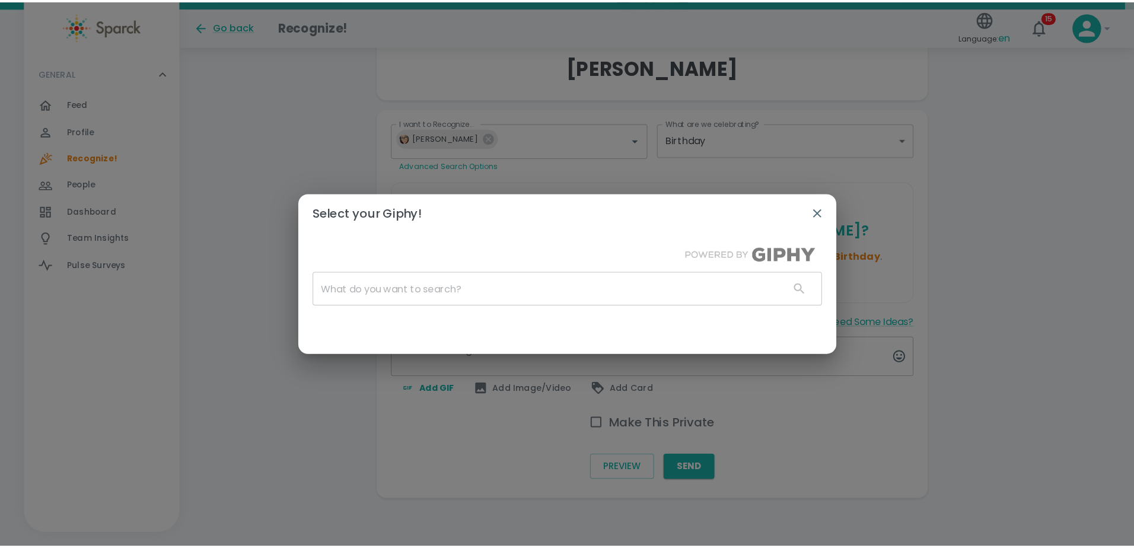
scroll to position [159, 0]
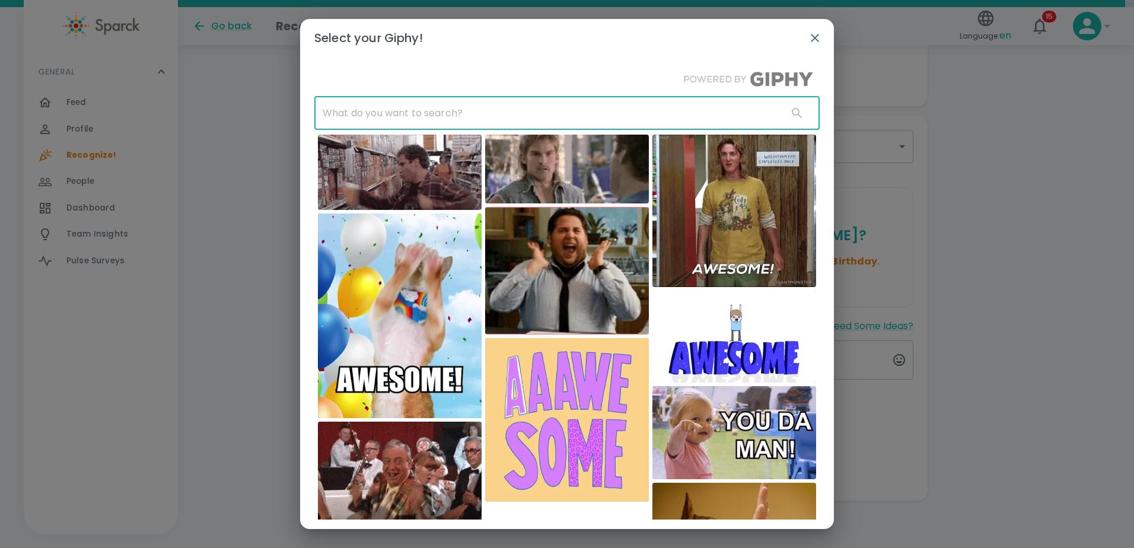
click at [449, 113] on input "text" at bounding box center [546, 113] width 464 height 33
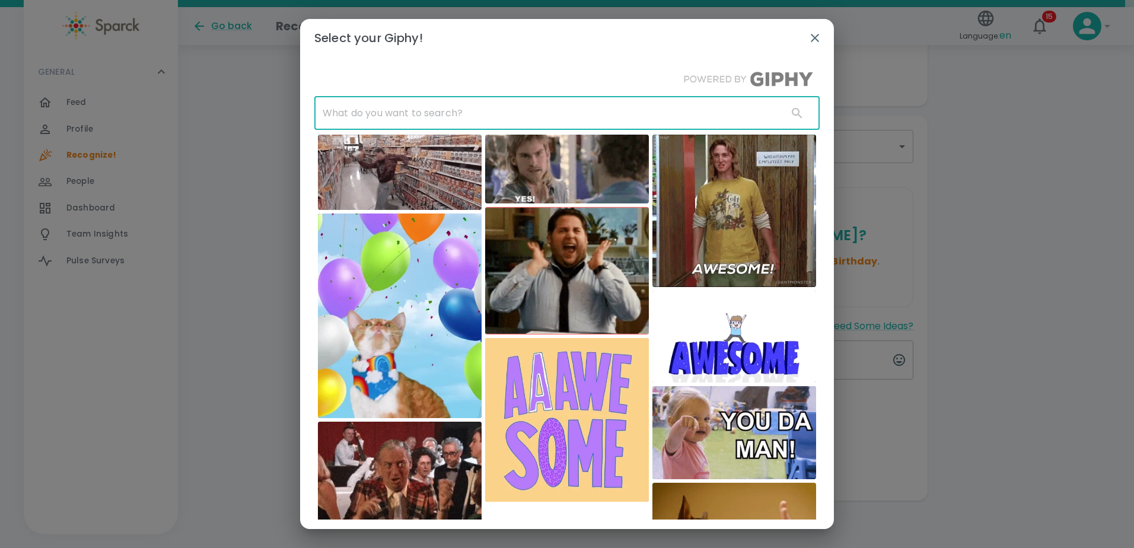
type input "b"
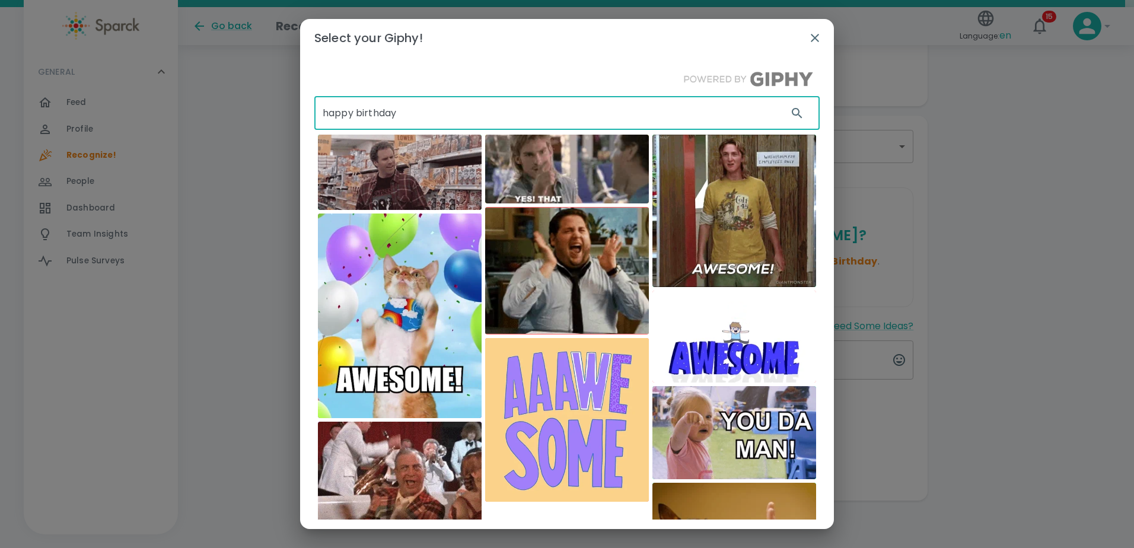
type input "happy birthday"
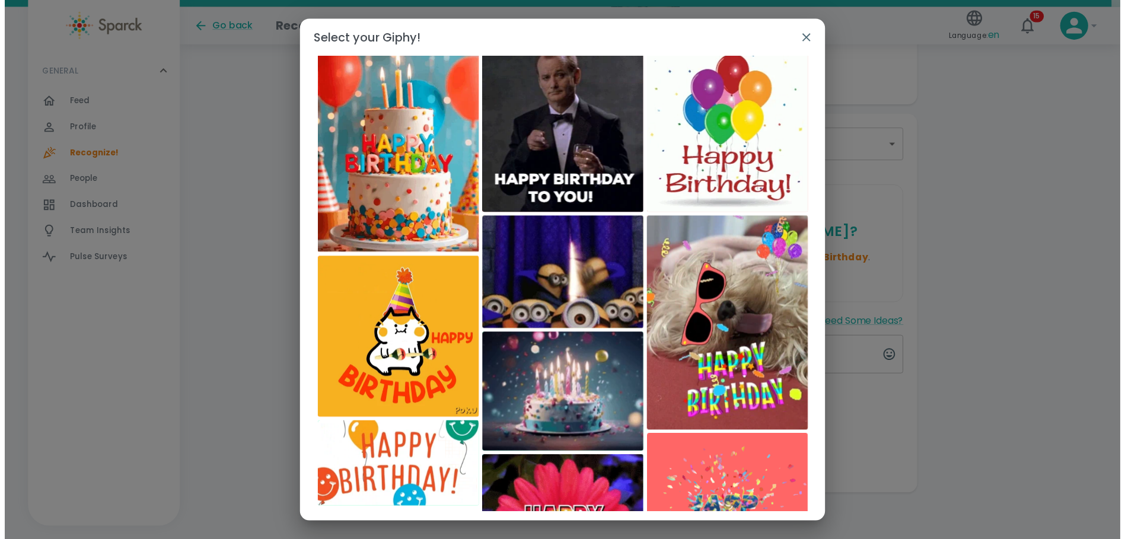
scroll to position [222, 0]
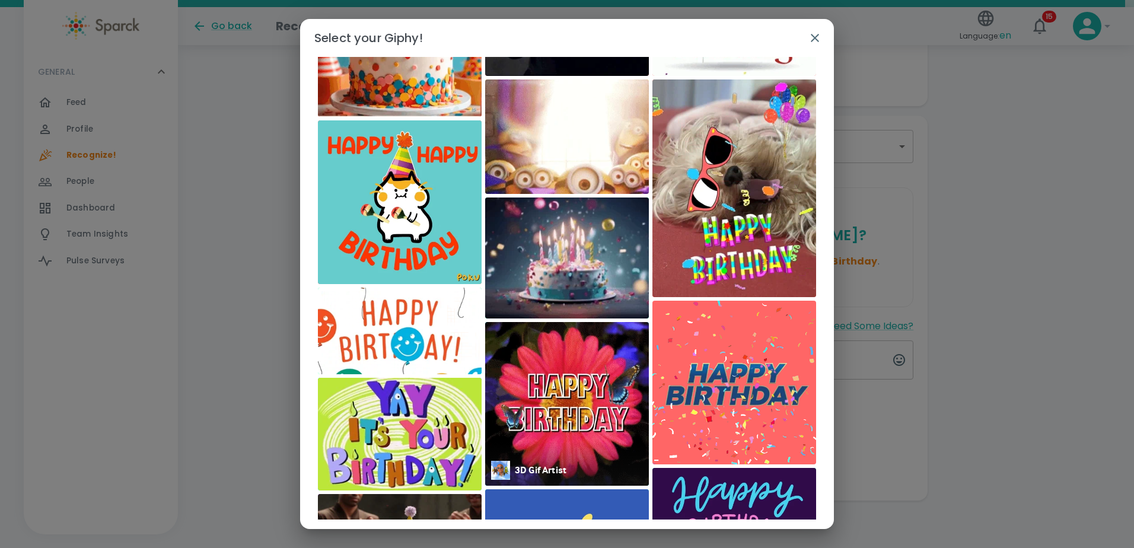
click at [551, 418] on img at bounding box center [567, 404] width 164 height 164
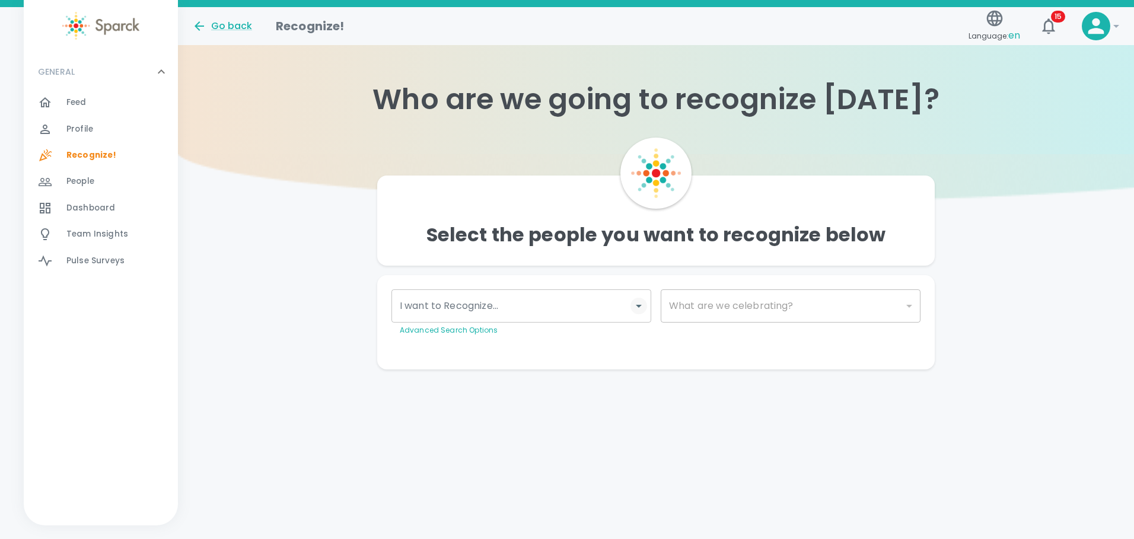
click at [633, 311] on icon "Open" at bounding box center [638, 306] width 14 height 14
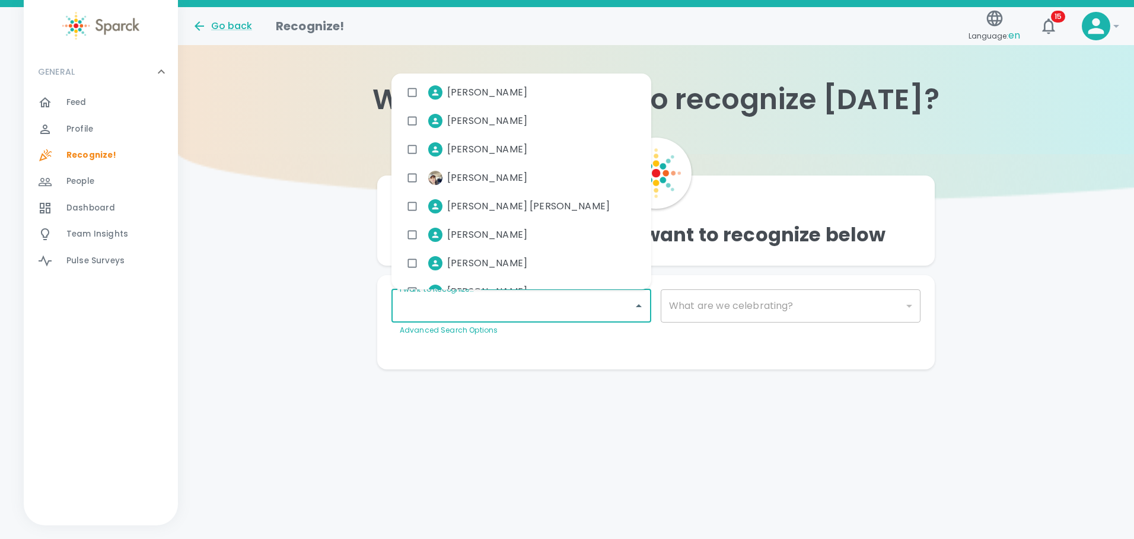
click at [74, 210] on span "Dashboard" at bounding box center [90, 208] width 49 height 12
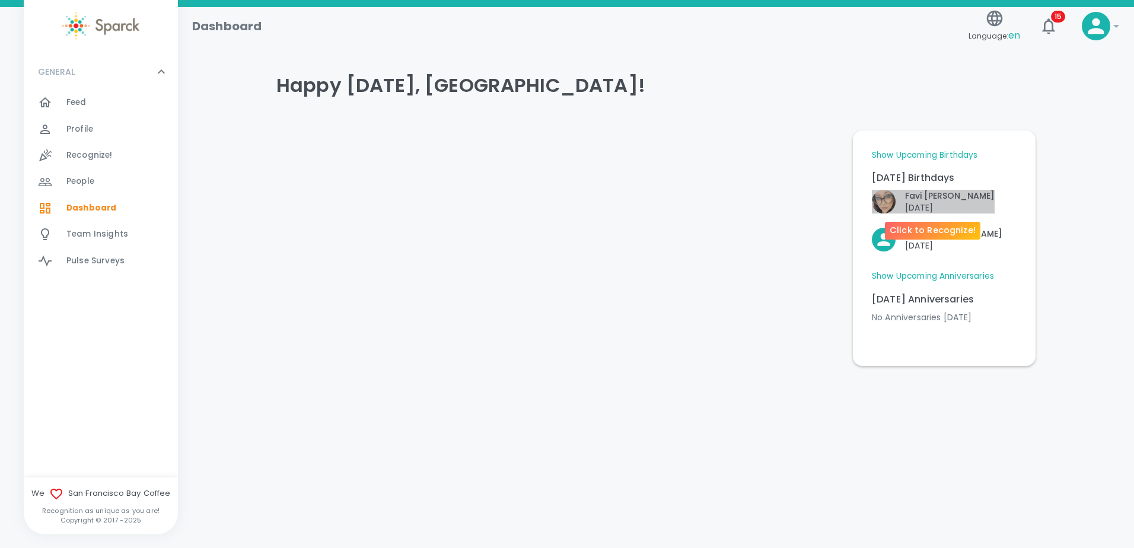
click at [920, 202] on p "[DATE]" at bounding box center [950, 208] width 90 height 12
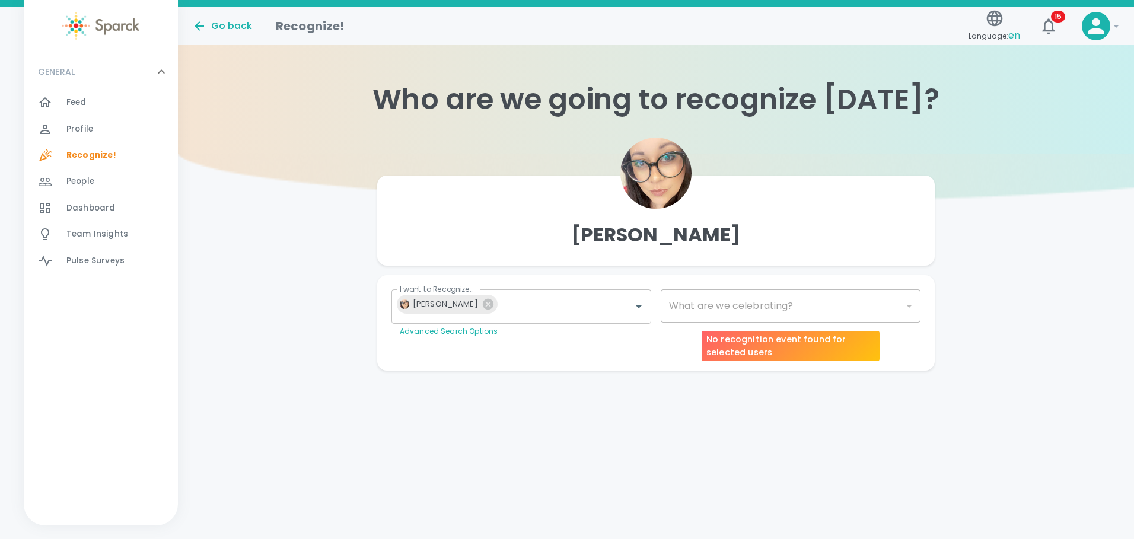
click at [903, 308] on div "​" at bounding box center [790, 305] width 260 height 33
click at [908, 307] on div "​" at bounding box center [790, 305] width 260 height 33
type input "2072"
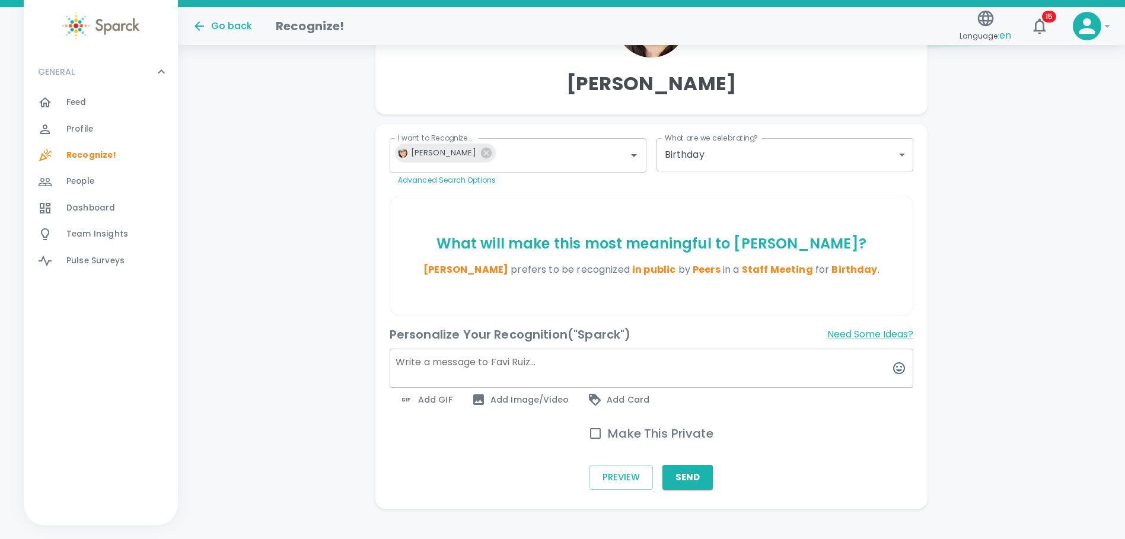
scroll to position [168, 0]
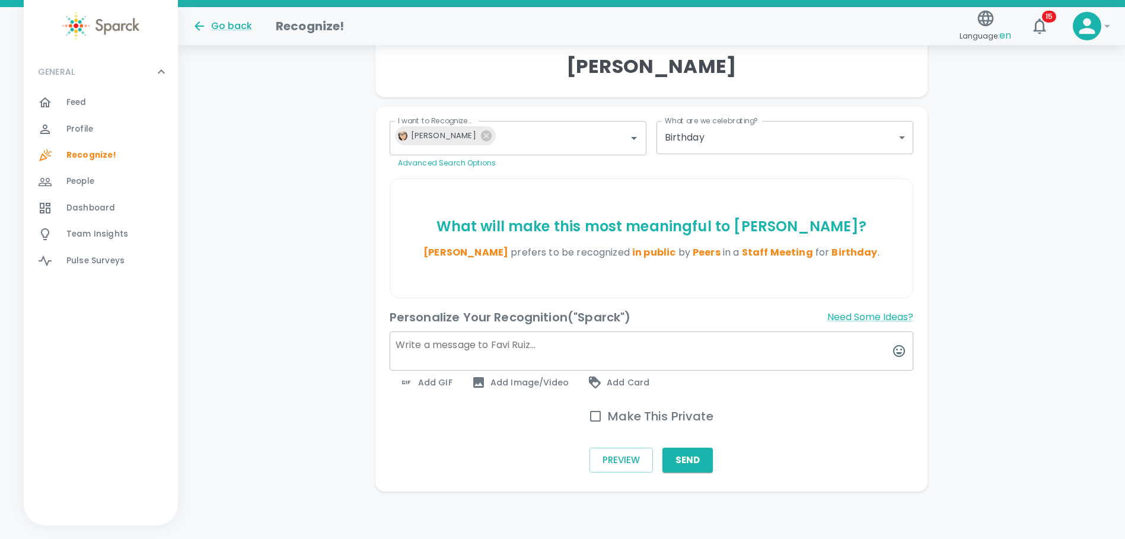
paste textarea "Happy Birthday! Wishing you a fantastic year ahead."
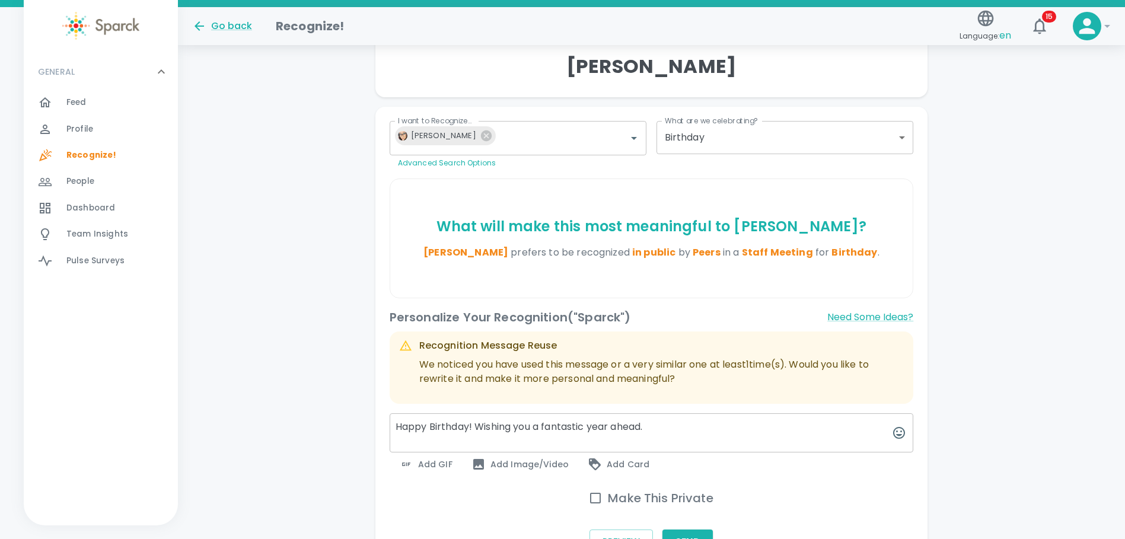
drag, startPoint x: 661, startPoint y: 348, endPoint x: 480, endPoint y: 346, distance: 180.8
click at [478, 346] on div "Personalize Your Recognition ("Sparck") Need Some Ideas? Recognition Message Re…" at bounding box center [652, 392] width 524 height 168
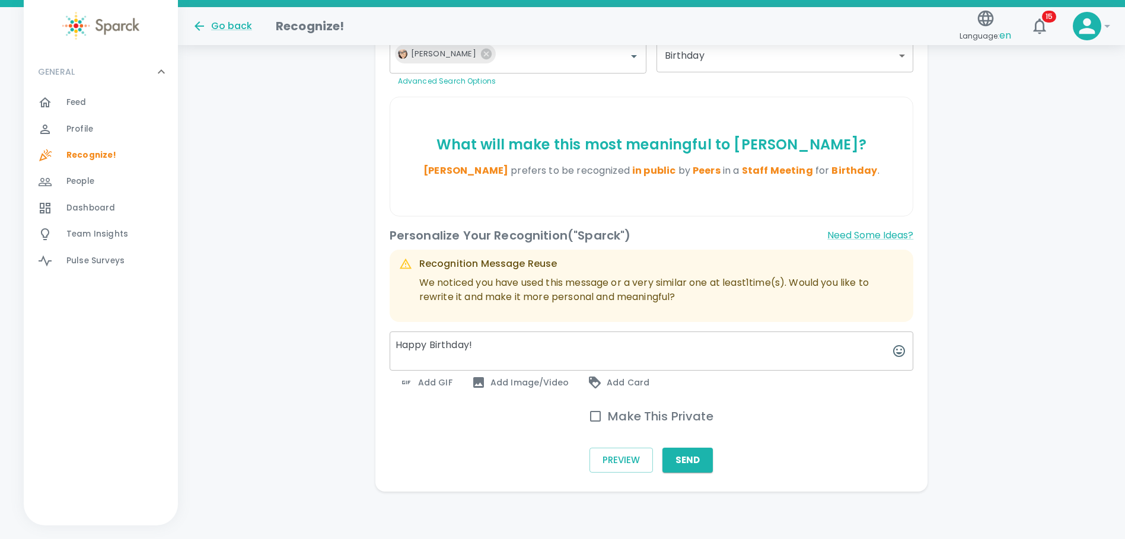
type textarea "Happy Birthday!"
click at [416, 376] on span "Add GIF" at bounding box center [425, 382] width 53 height 14
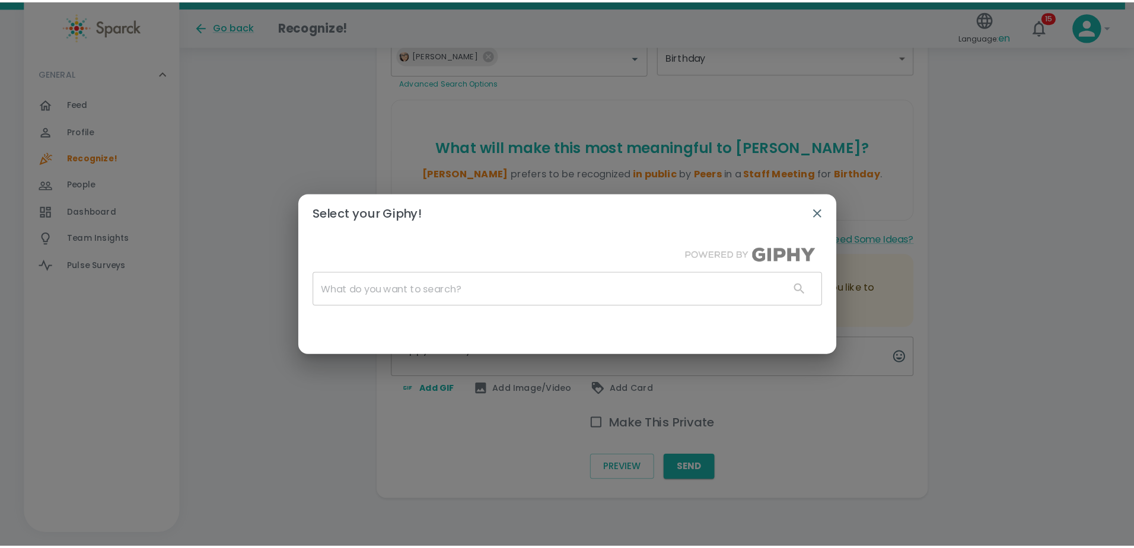
scroll to position [241, 0]
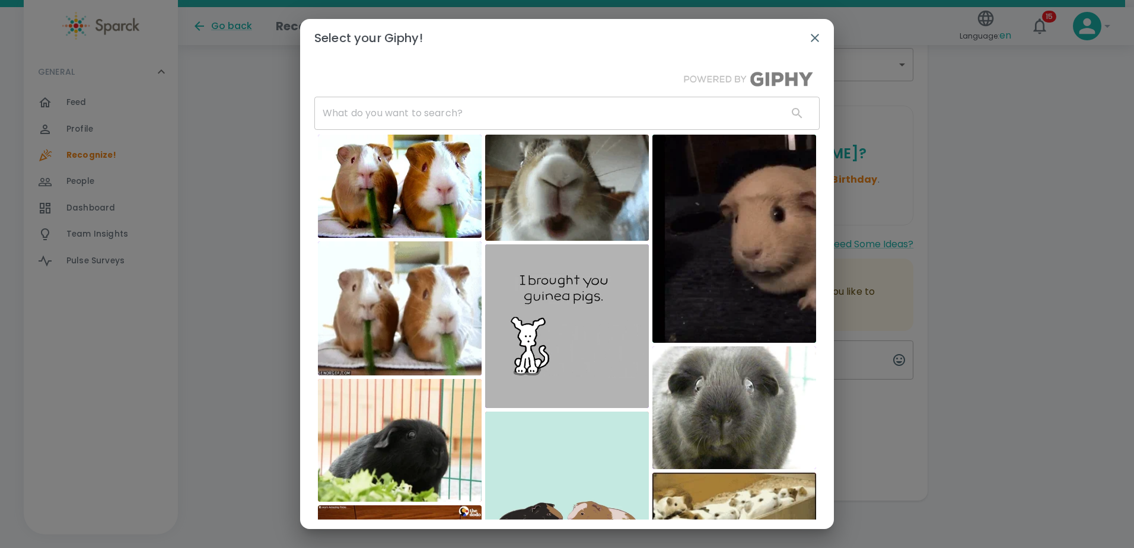
drag, startPoint x: 601, startPoint y: 121, endPoint x: 602, endPoint y: 114, distance: 7.2
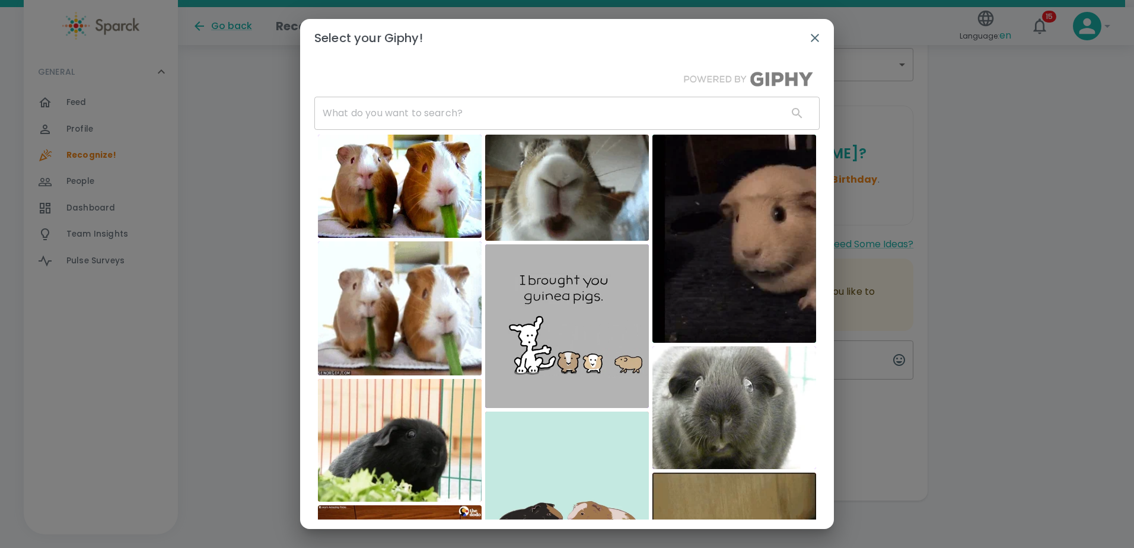
click at [601, 120] on input "text" at bounding box center [546, 113] width 464 height 33
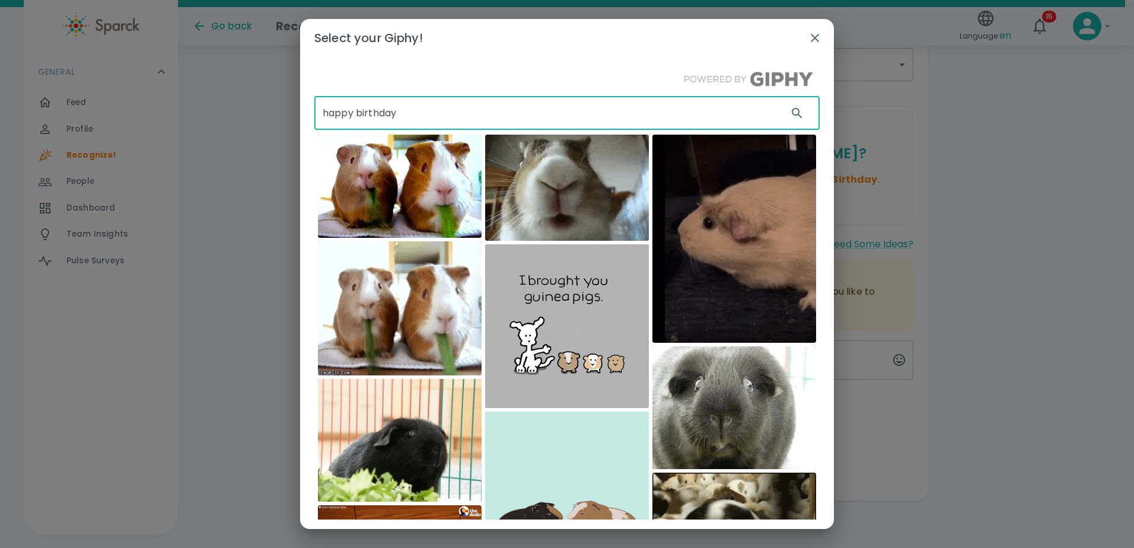
type input "happy birthday"
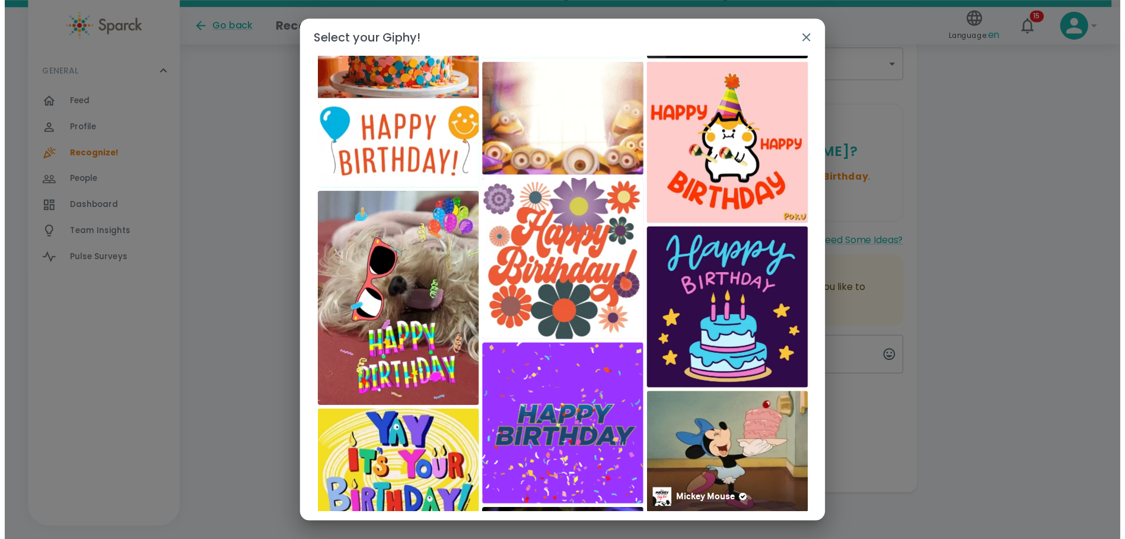
scroll to position [4, 0]
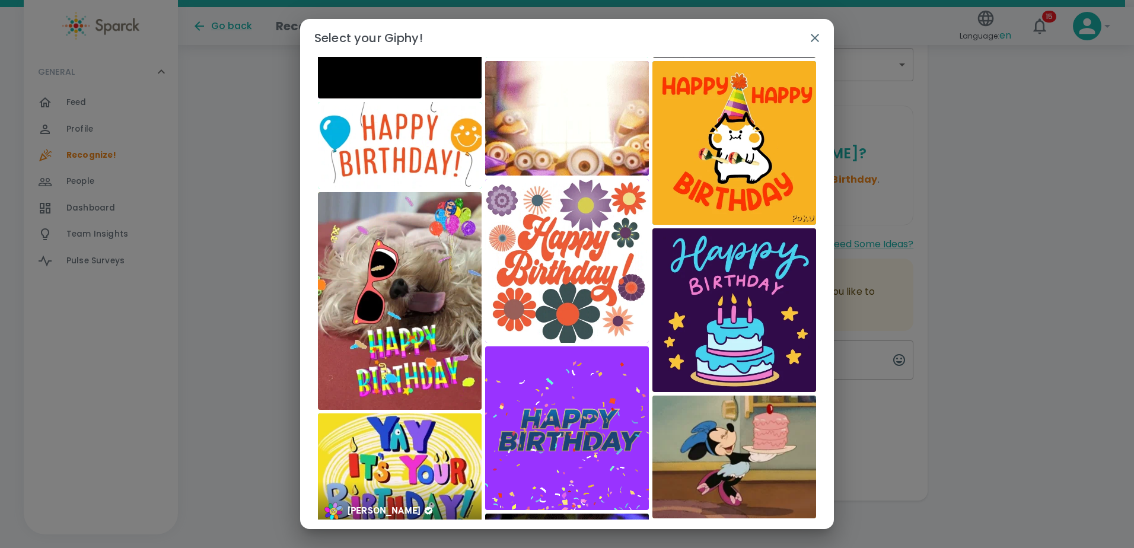
click at [381, 463] on img at bounding box center [400, 469] width 164 height 113
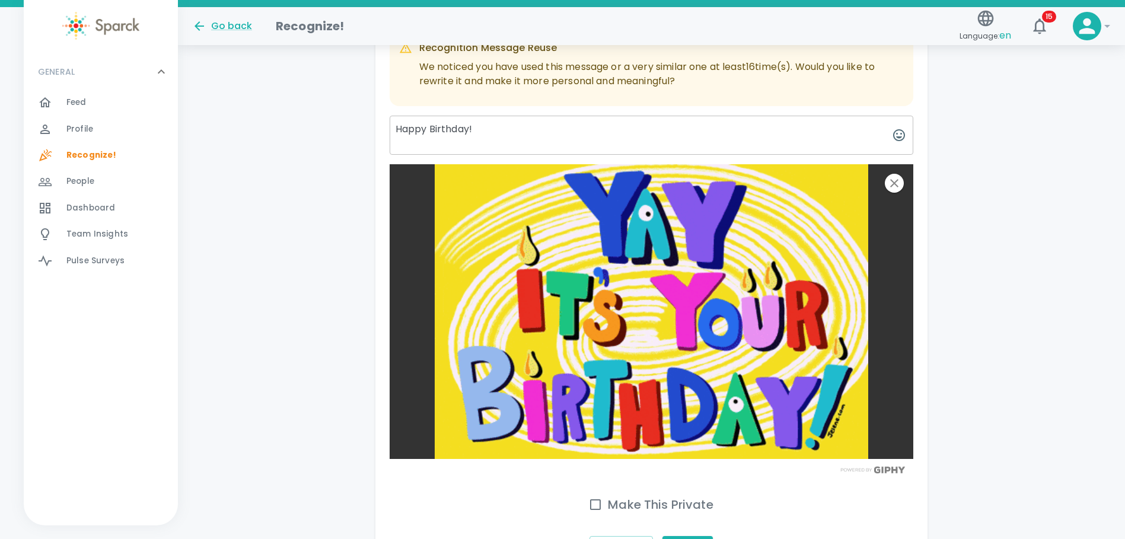
scroll to position [554, 0]
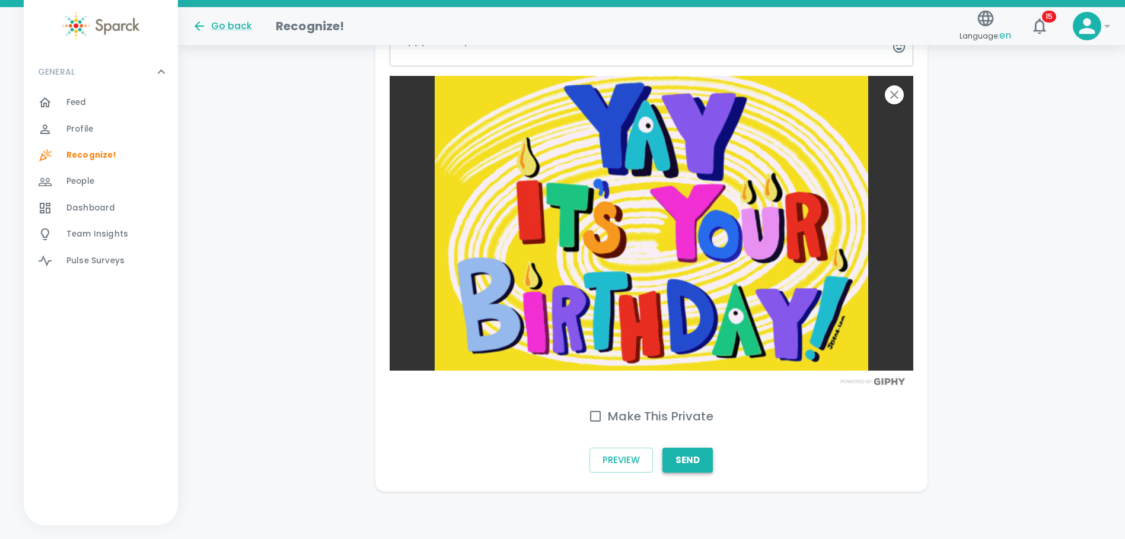
click at [687, 464] on button "Send" at bounding box center [687, 460] width 50 height 25
